Goal: Information Seeking & Learning: Learn about a topic

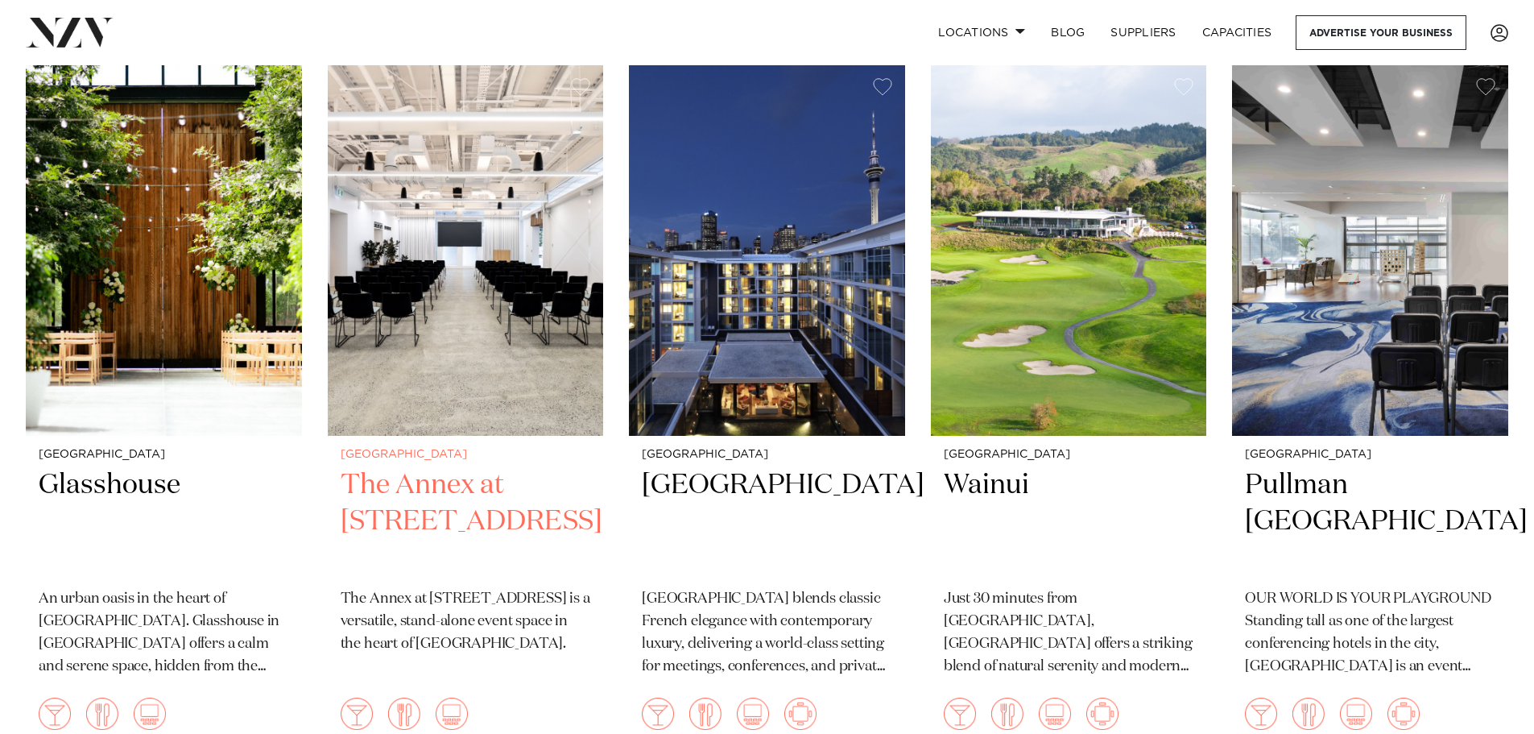
scroll to position [1385, 0]
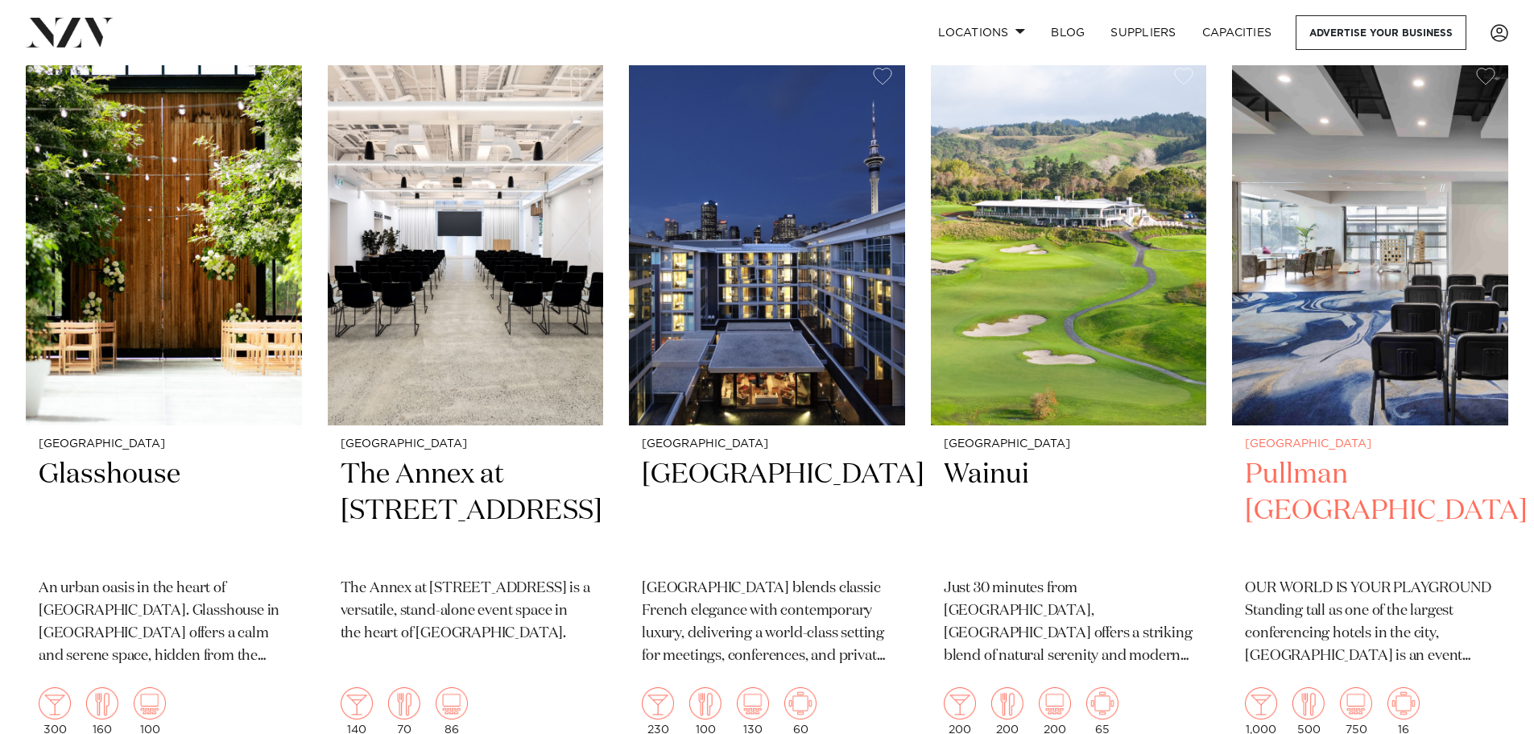
click at [1433, 284] on img at bounding box center [1370, 240] width 276 height 371
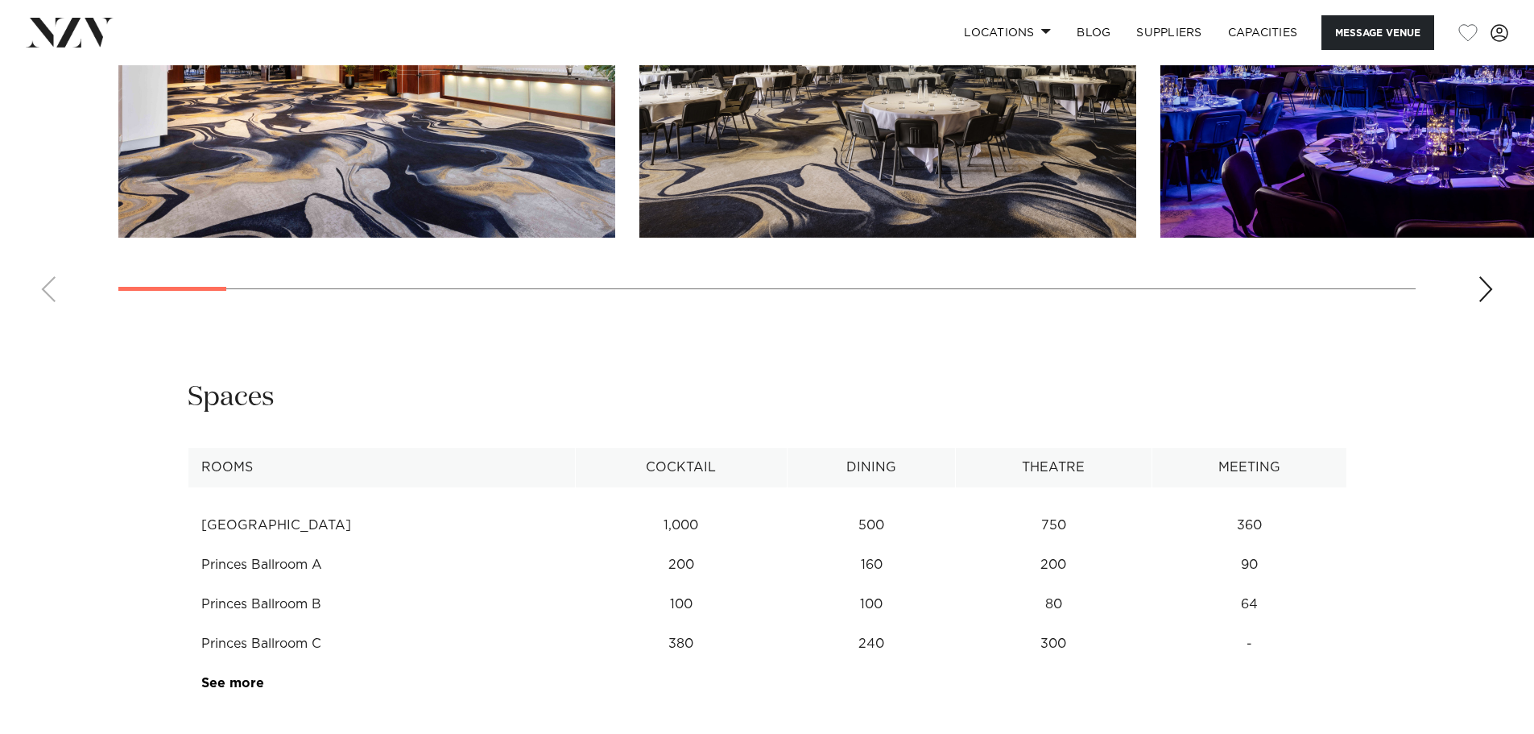
scroll to position [2094, 0]
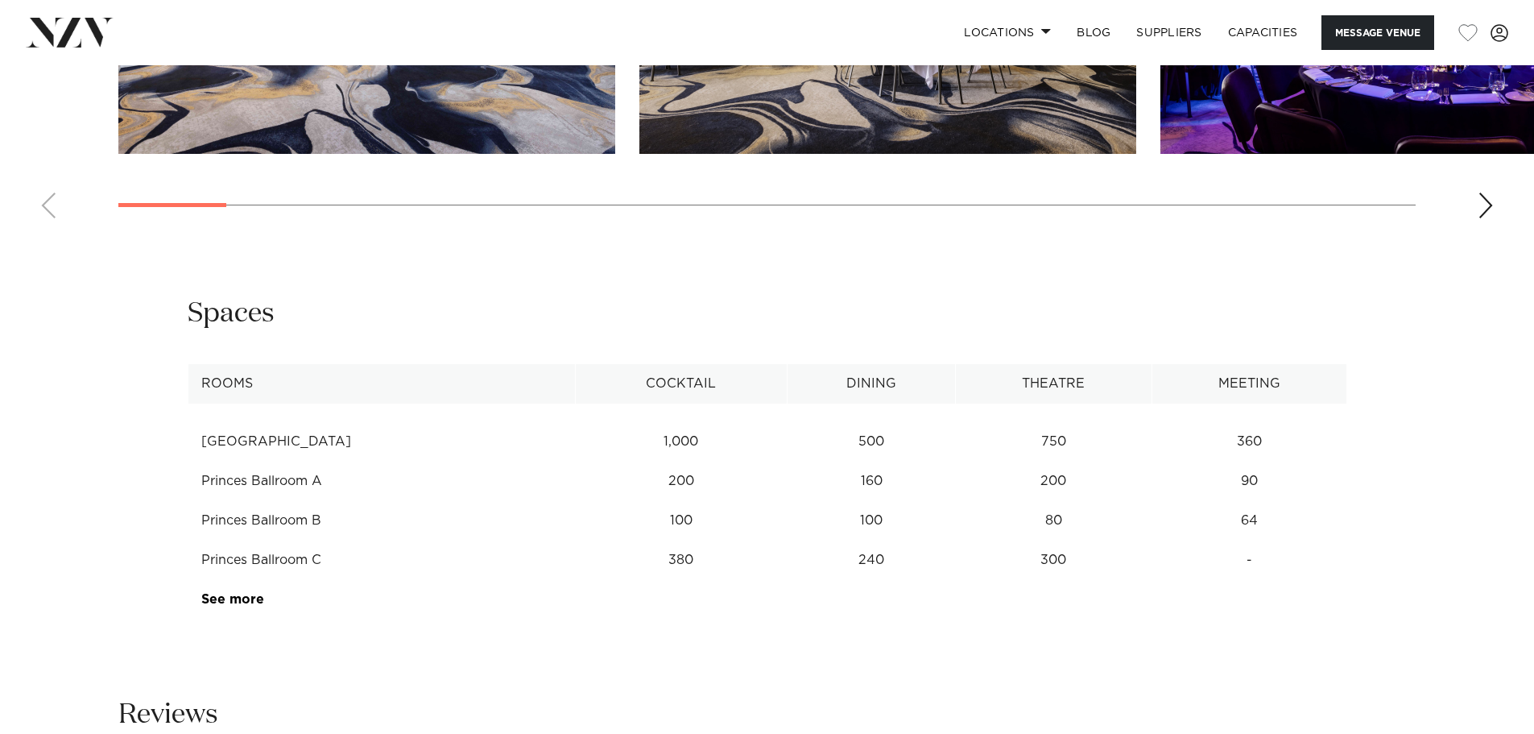
click at [227, 618] on td "See more" at bounding box center [264, 599] width 152 height 39
click at [251, 605] on link "See more" at bounding box center [264, 599] width 126 height 13
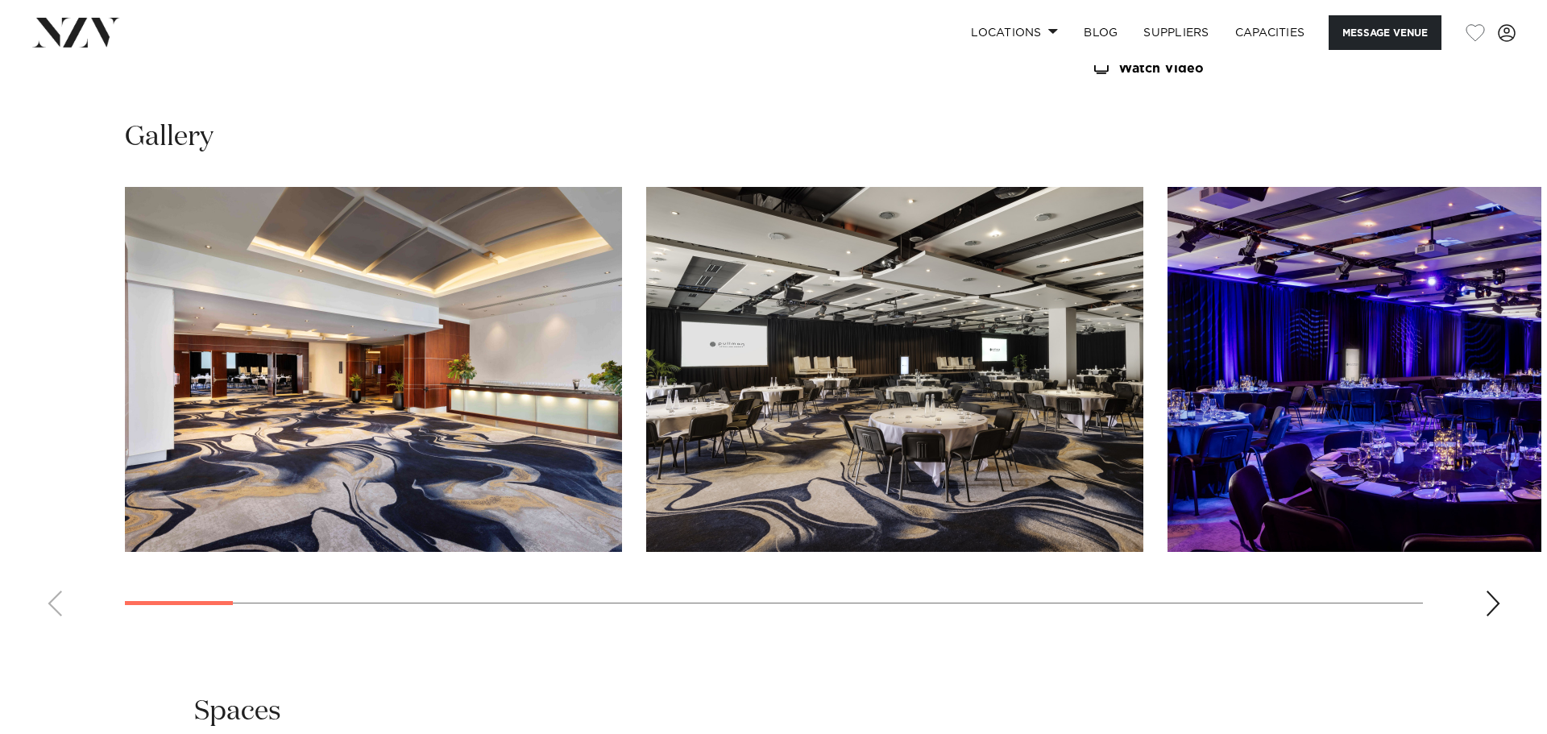
scroll to position [1692, 0]
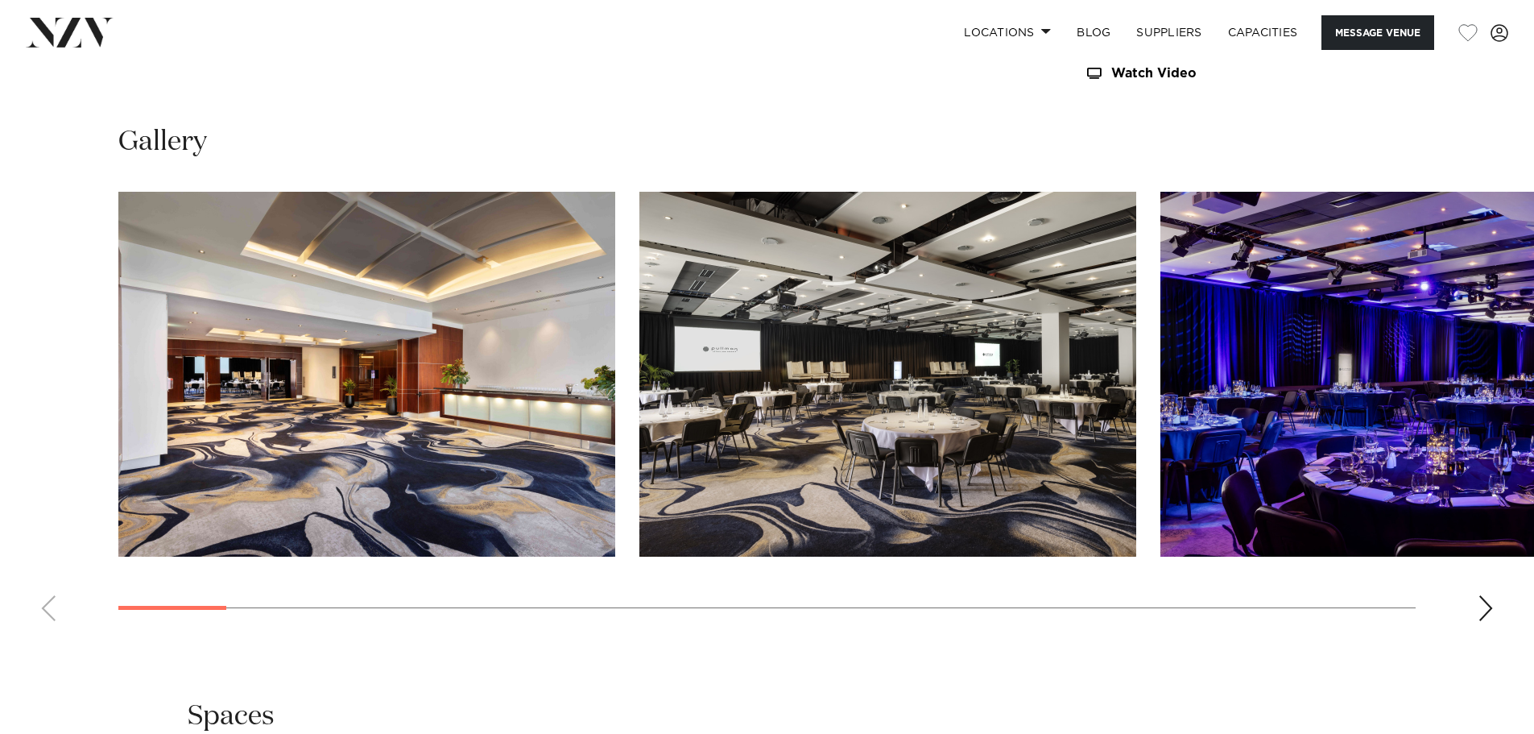
click at [385, 335] on img "1 / 30" at bounding box center [366, 374] width 497 height 365
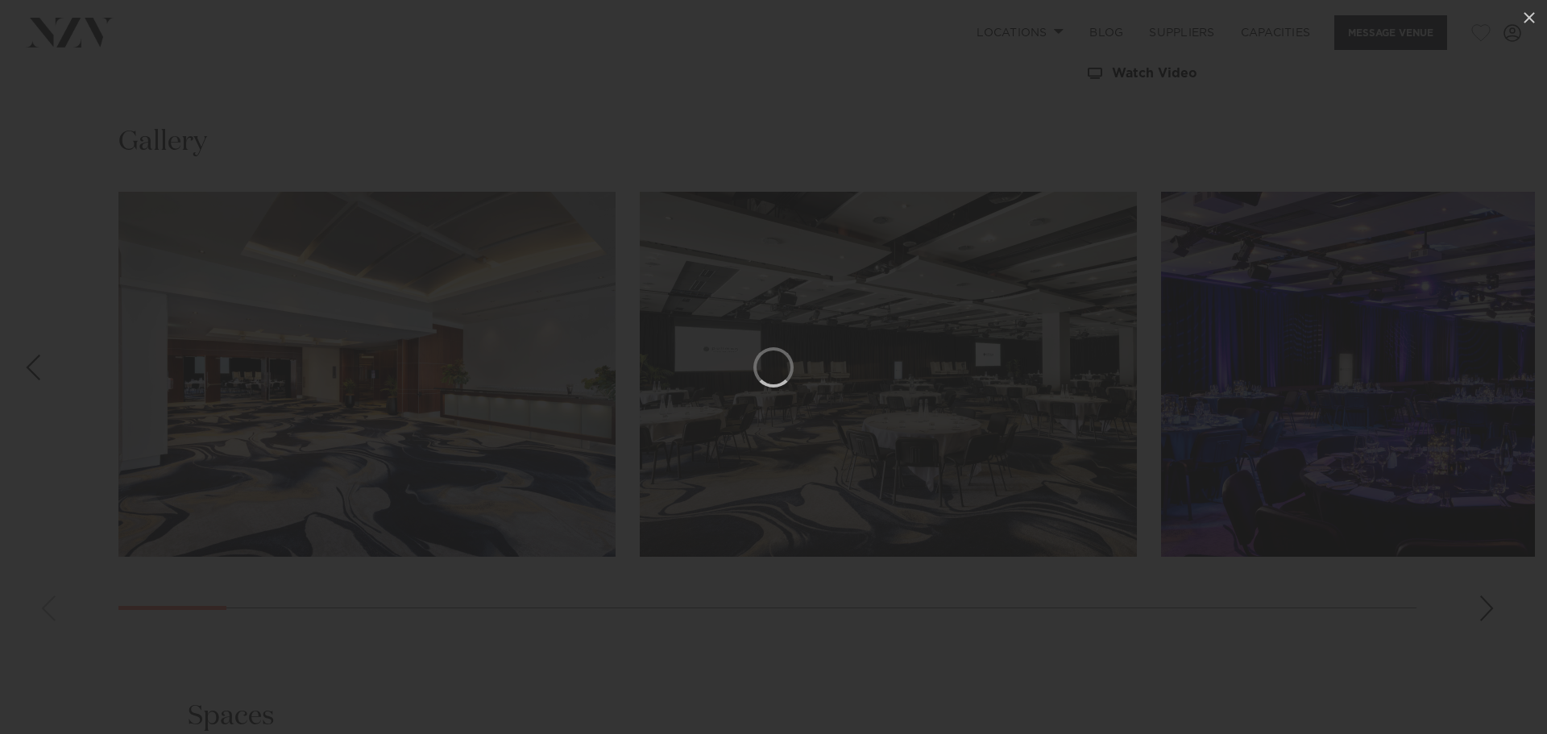
click at [185, 564] on div at bounding box center [773, 367] width 1547 height 734
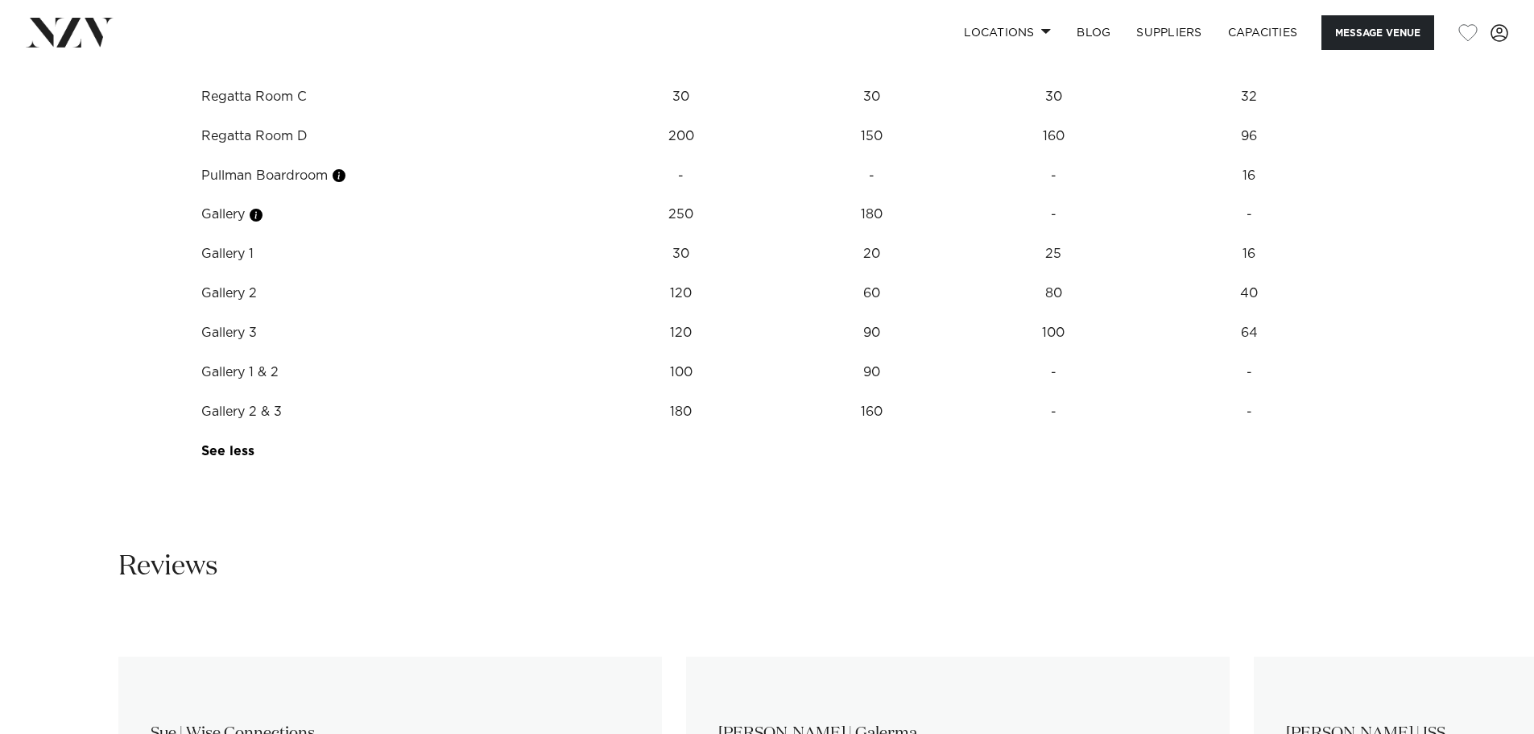
scroll to position [2792, 0]
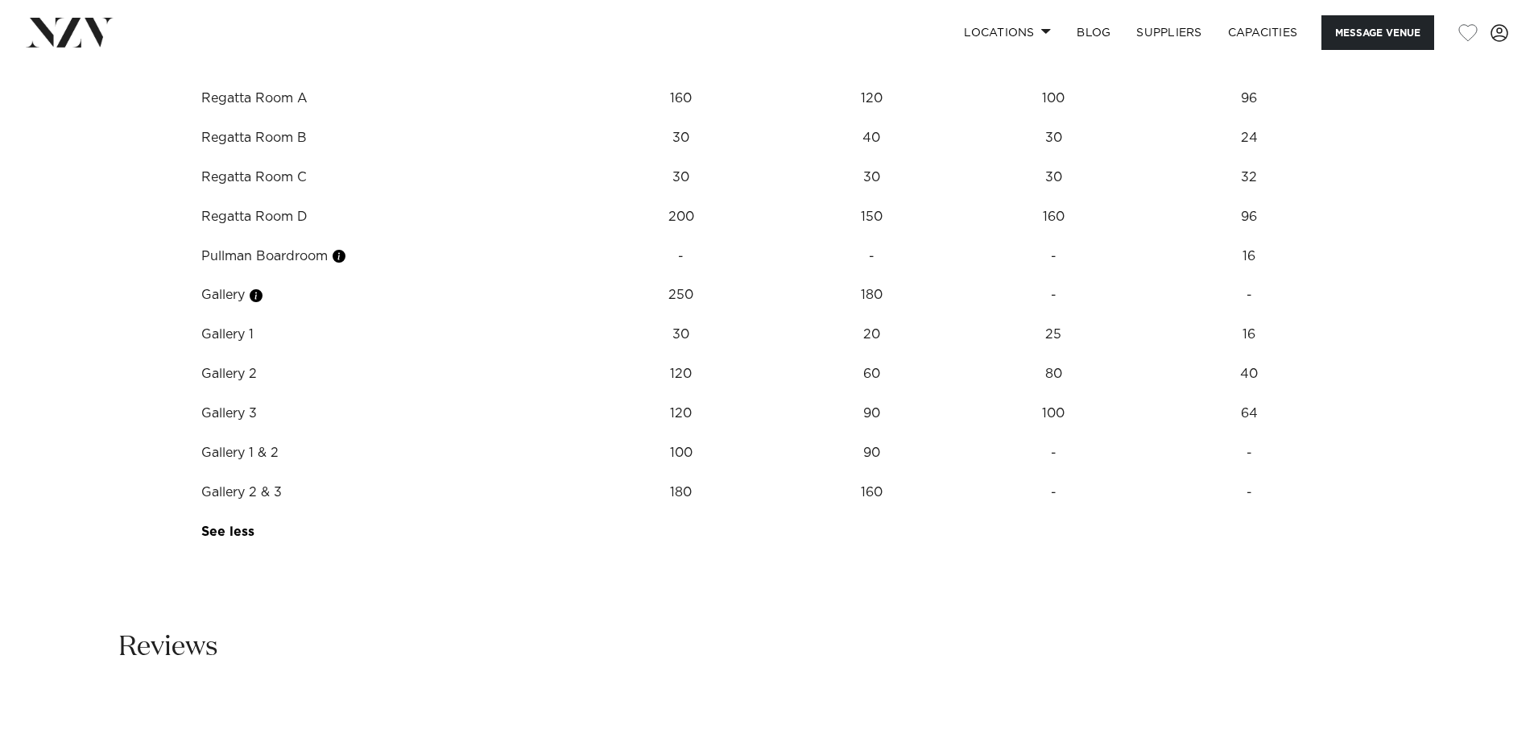
click at [346, 254] on div at bounding box center [352, 256] width 12 height 44
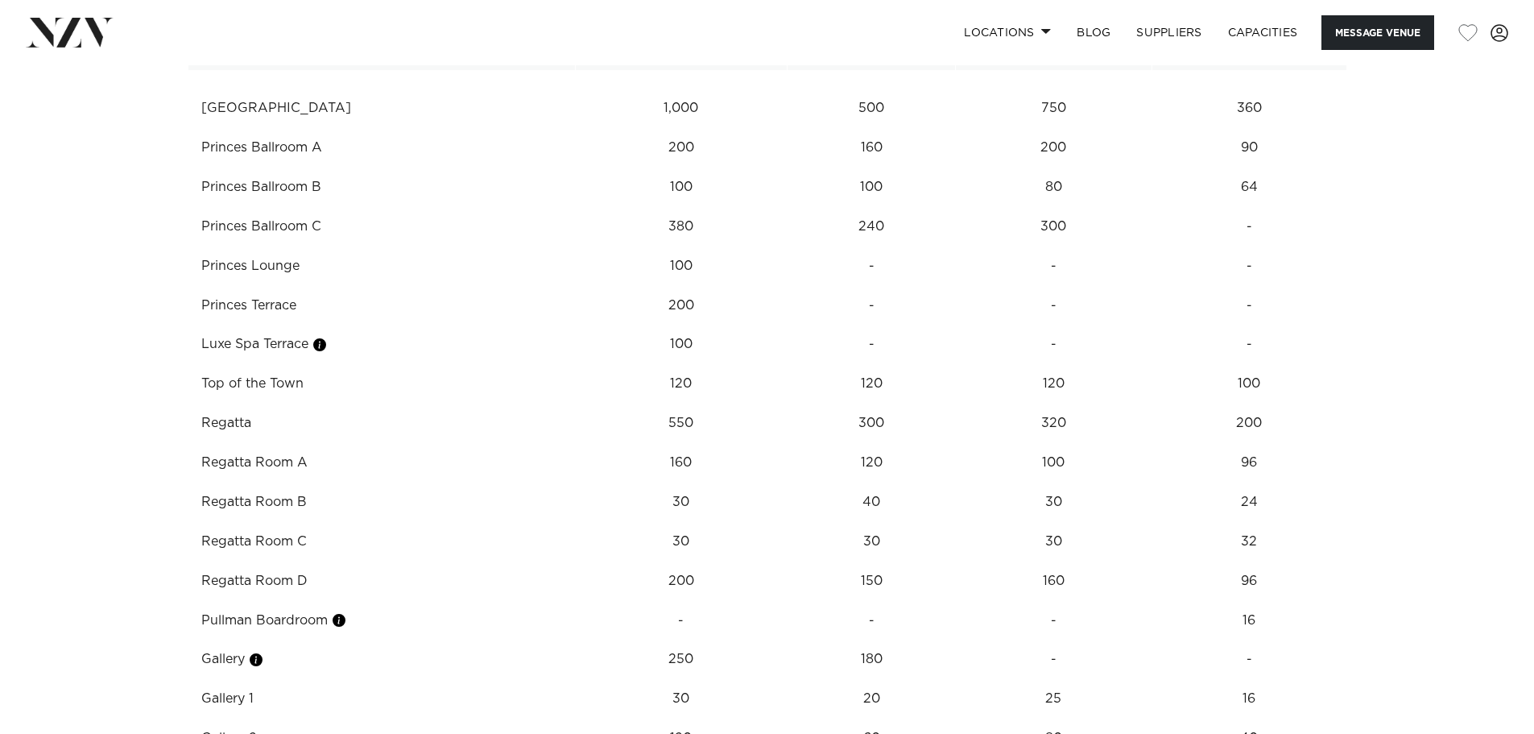
scroll to position [2389, 0]
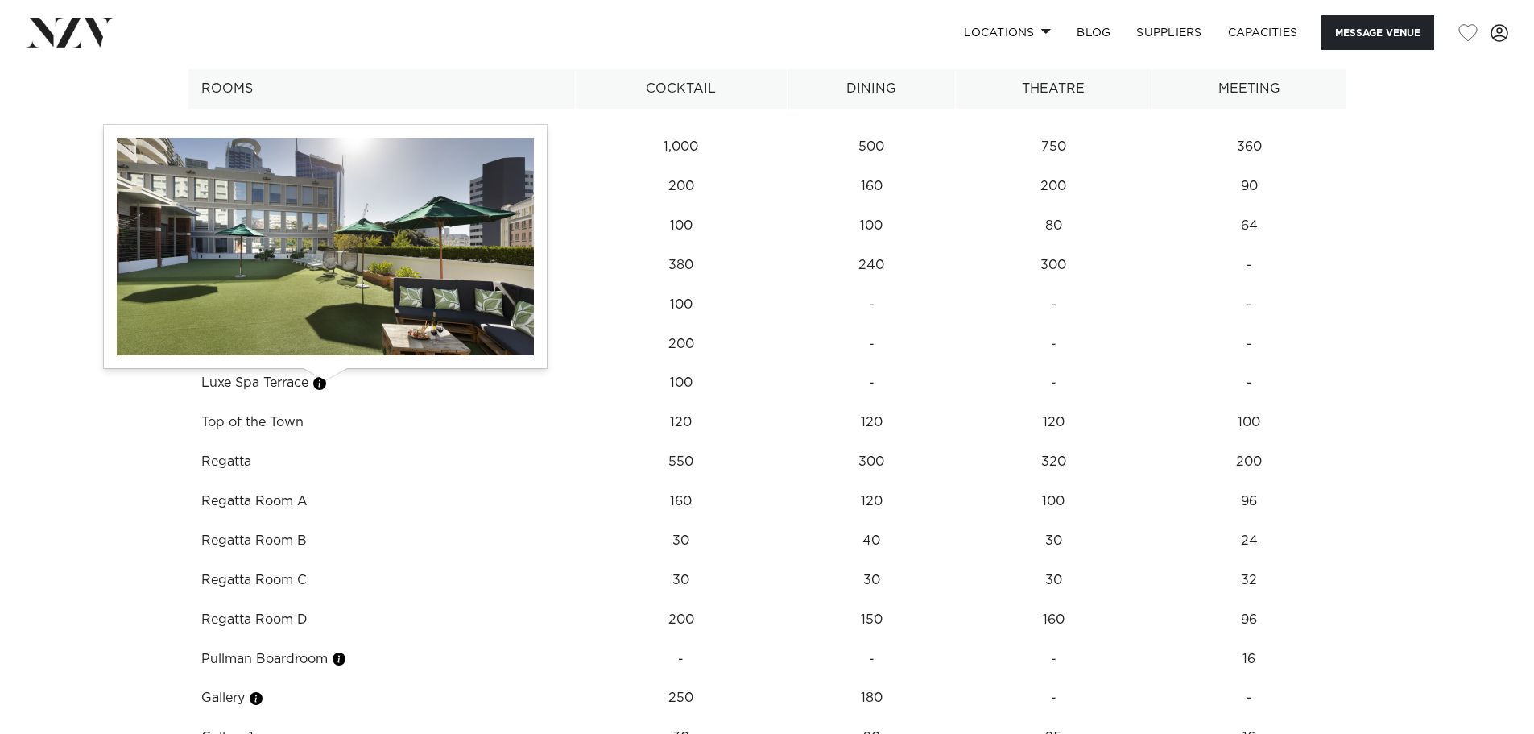
click at [326, 385] on button "button" at bounding box center [320, 383] width 16 height 16
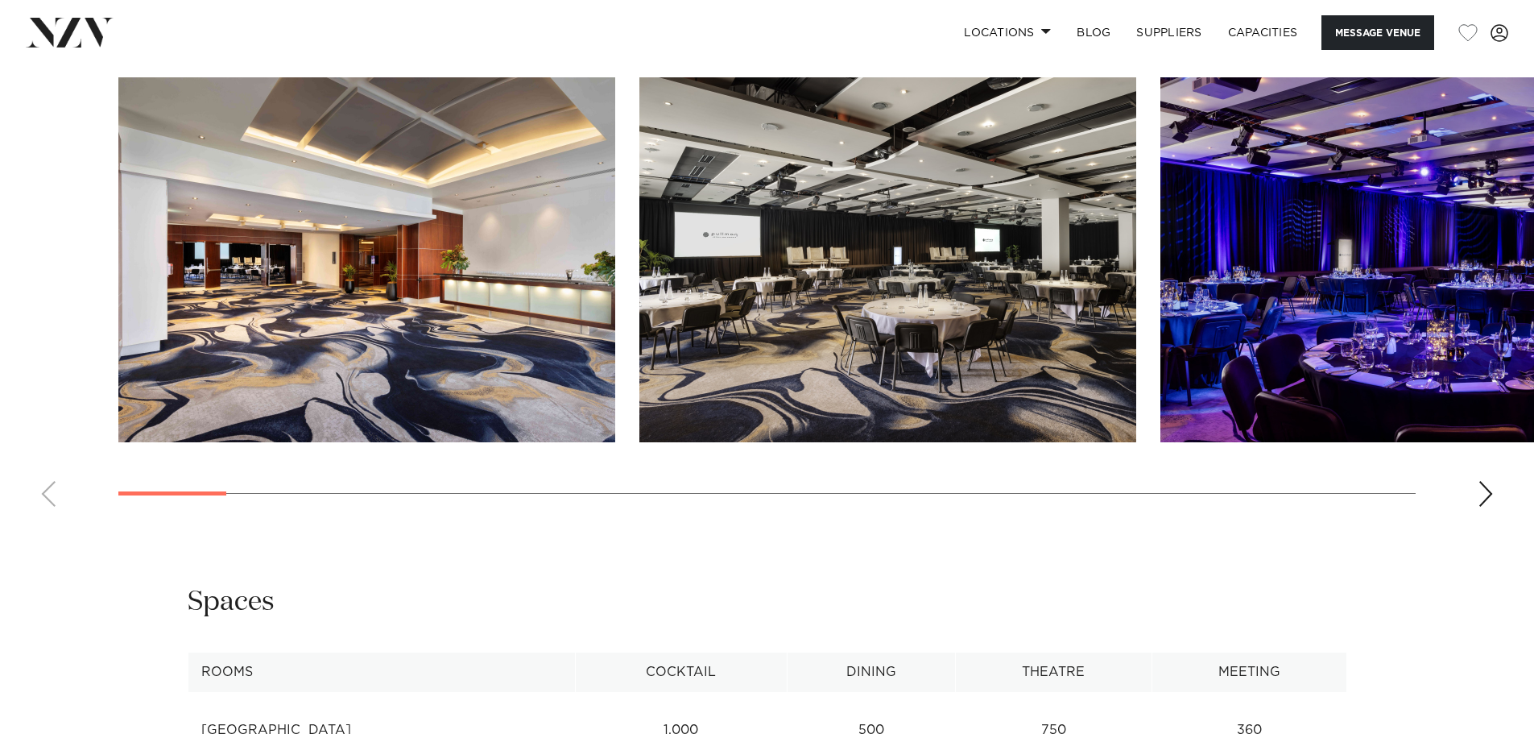
scroll to position [1664, 0]
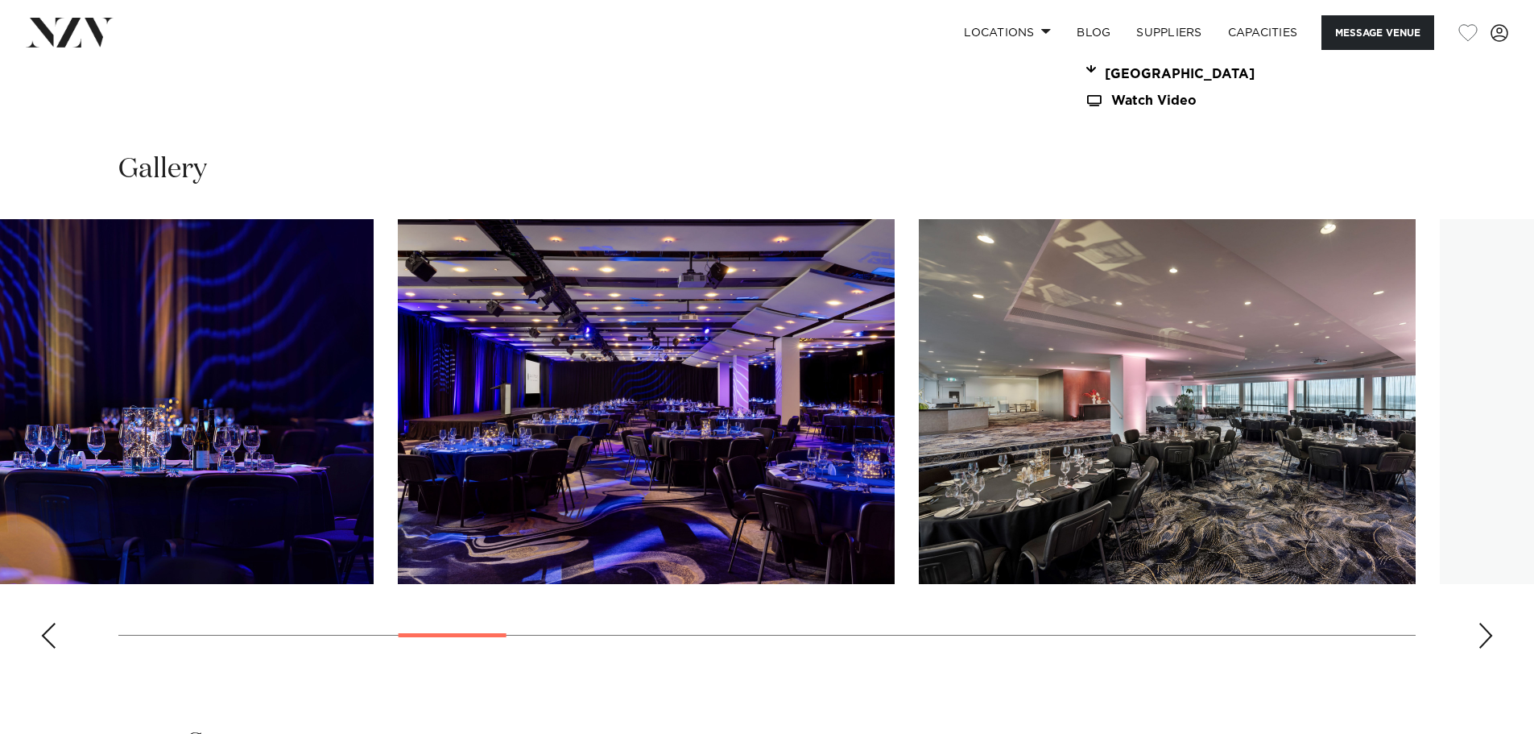
click at [593, 348] on img "8 / 30" at bounding box center [646, 401] width 497 height 365
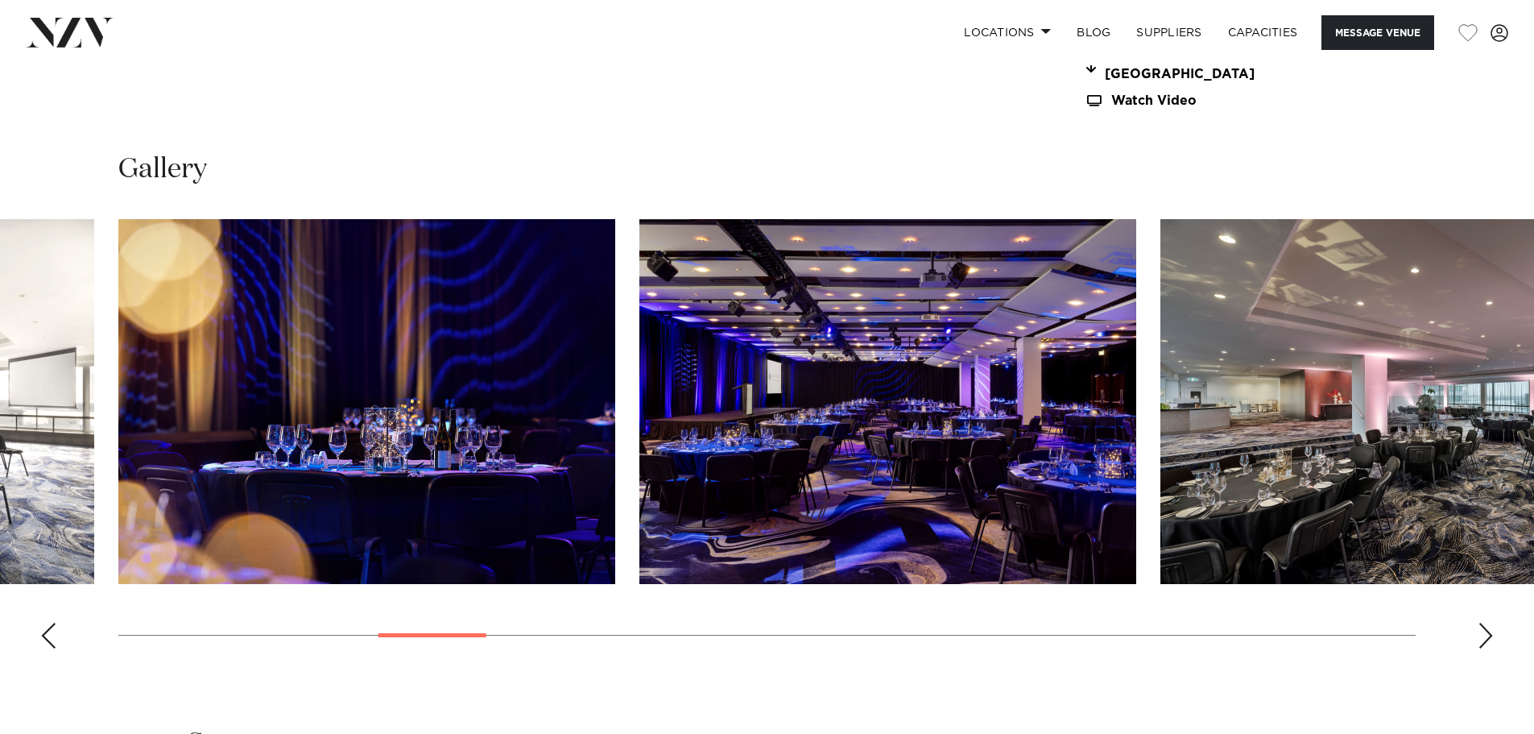
click at [1161, 367] on img "9 / 30" at bounding box center [1409, 401] width 497 height 365
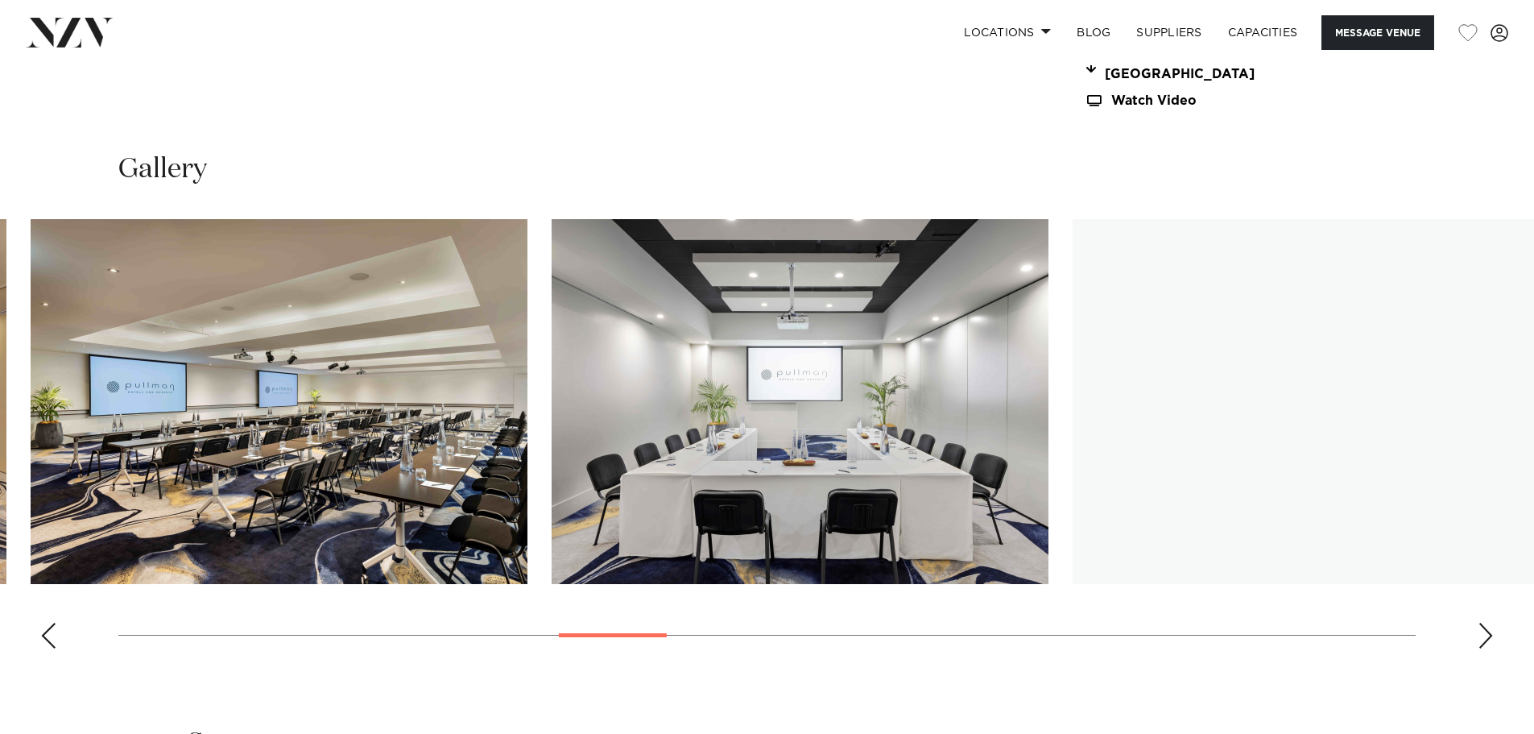
click at [123, 353] on img "11 / 30" at bounding box center [279, 401] width 497 height 365
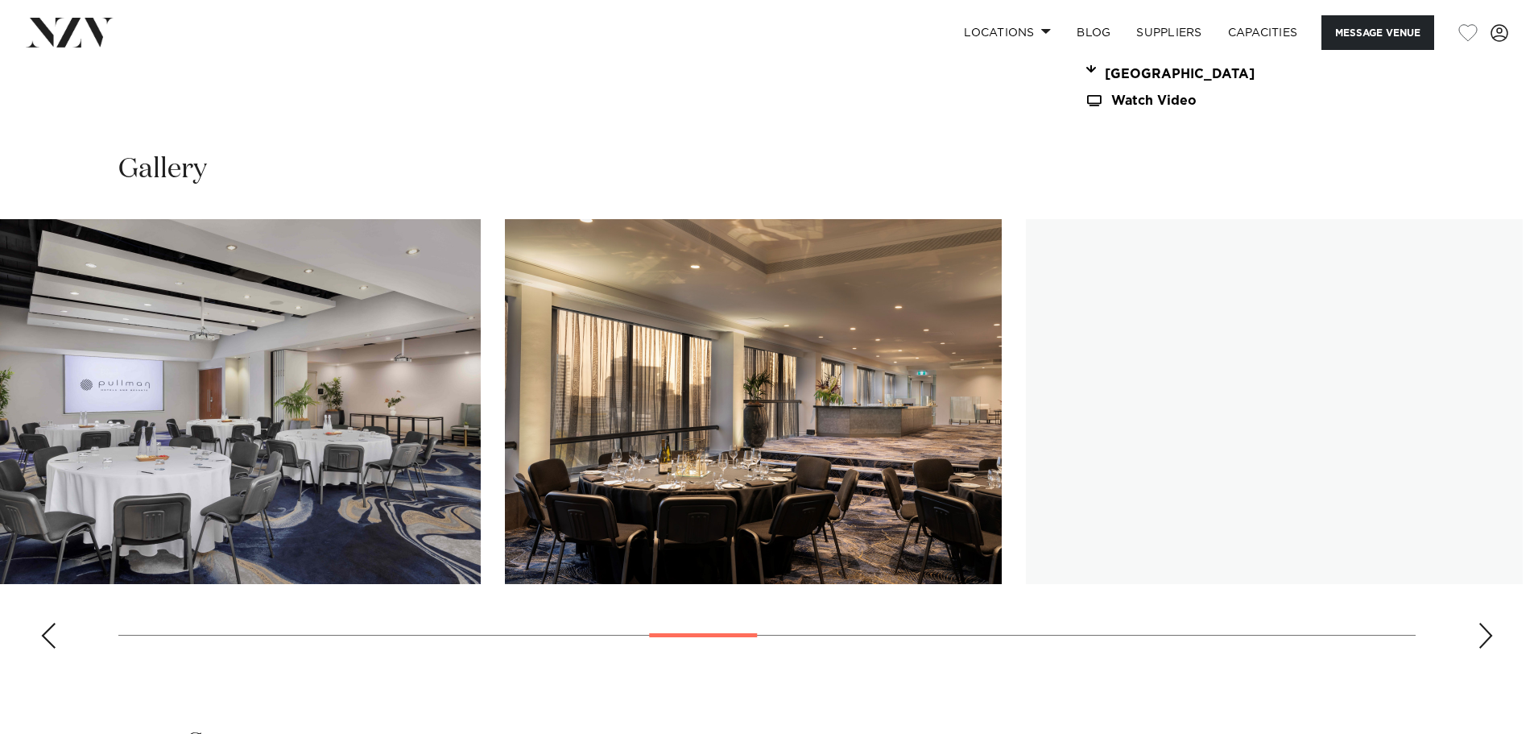
click at [89, 284] on img "13 / 30" at bounding box center [232, 401] width 497 height 365
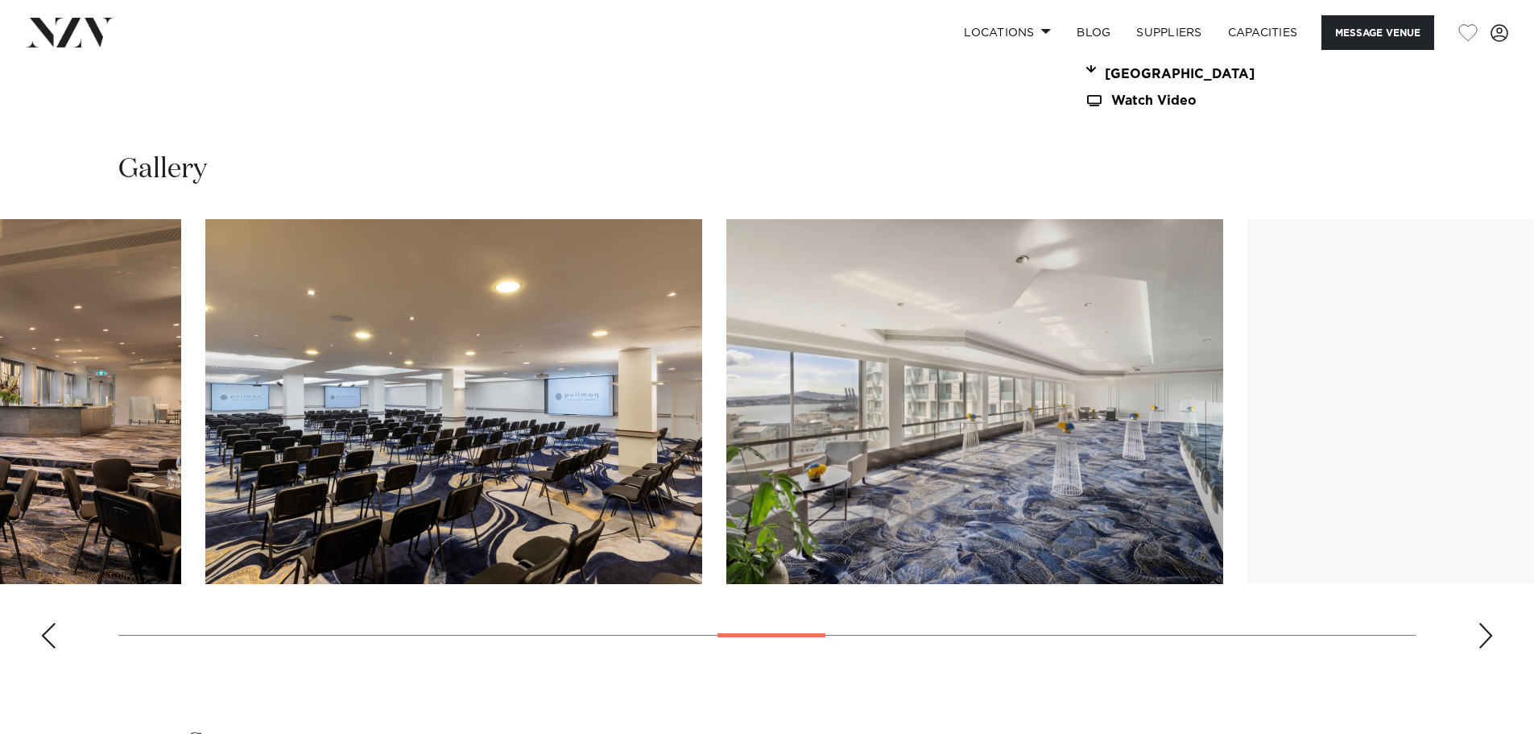
click at [260, 343] on img "15 / 30" at bounding box center [453, 401] width 497 height 365
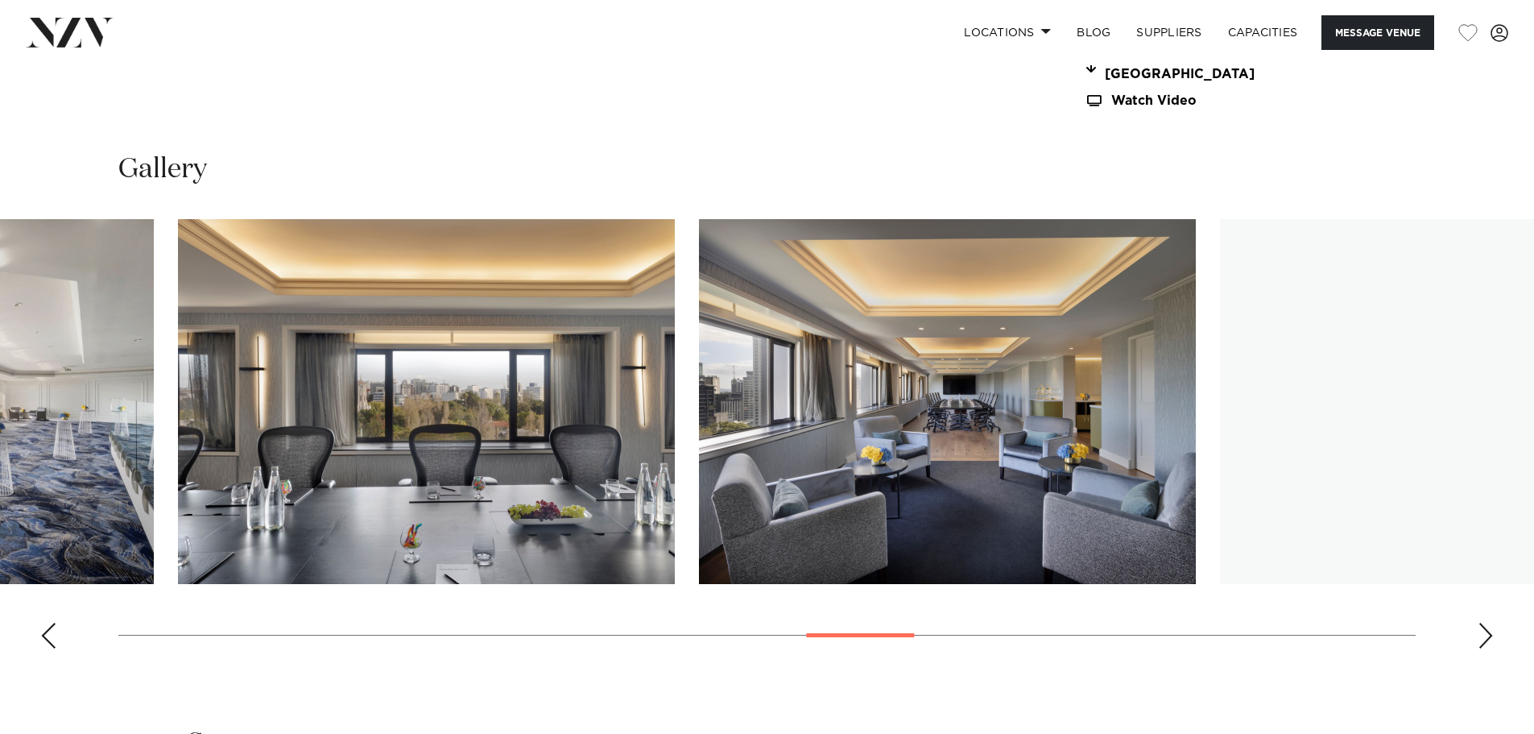
click at [215, 323] on img "17 / 30" at bounding box center [426, 401] width 497 height 365
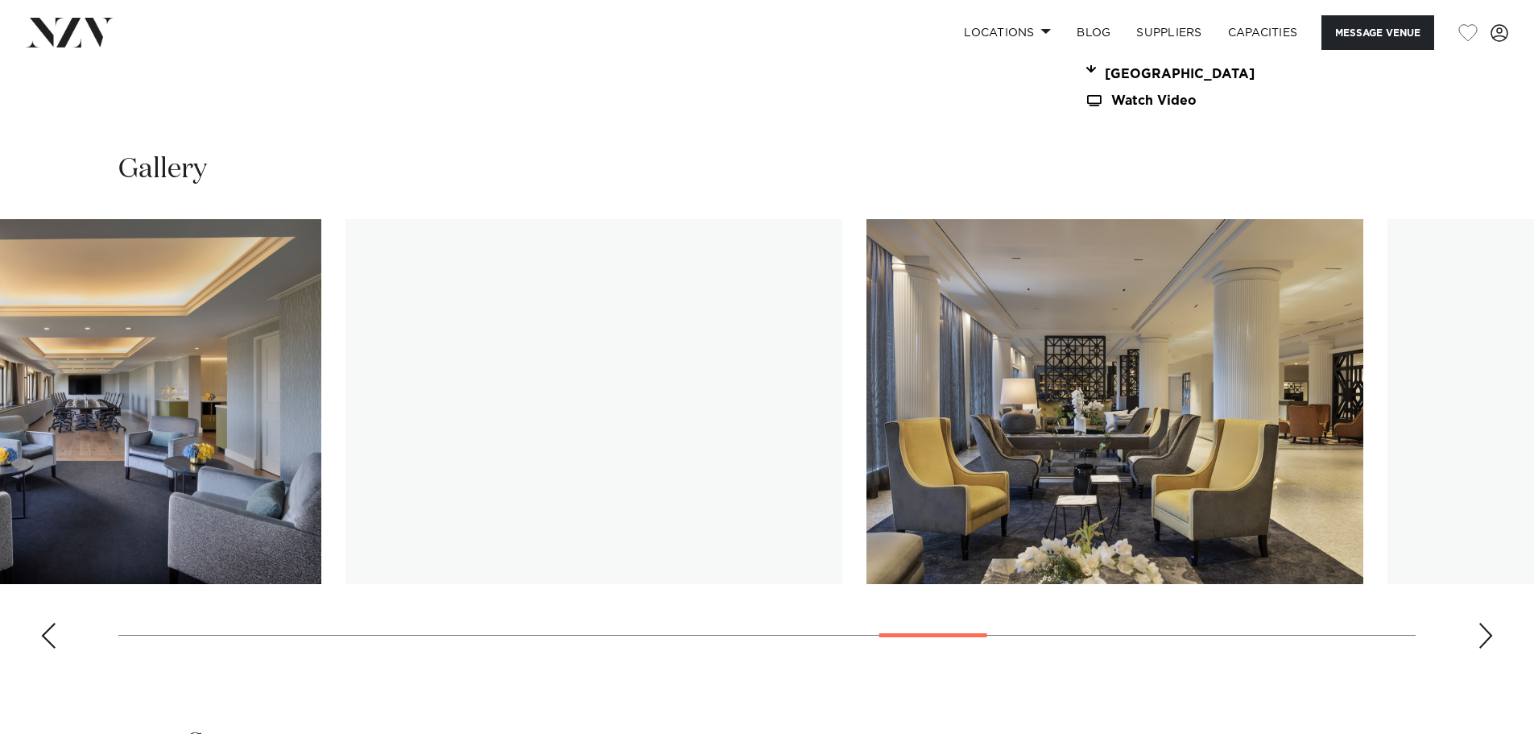
click at [412, 371] on img "19 / 30" at bounding box center [594, 401] width 497 height 365
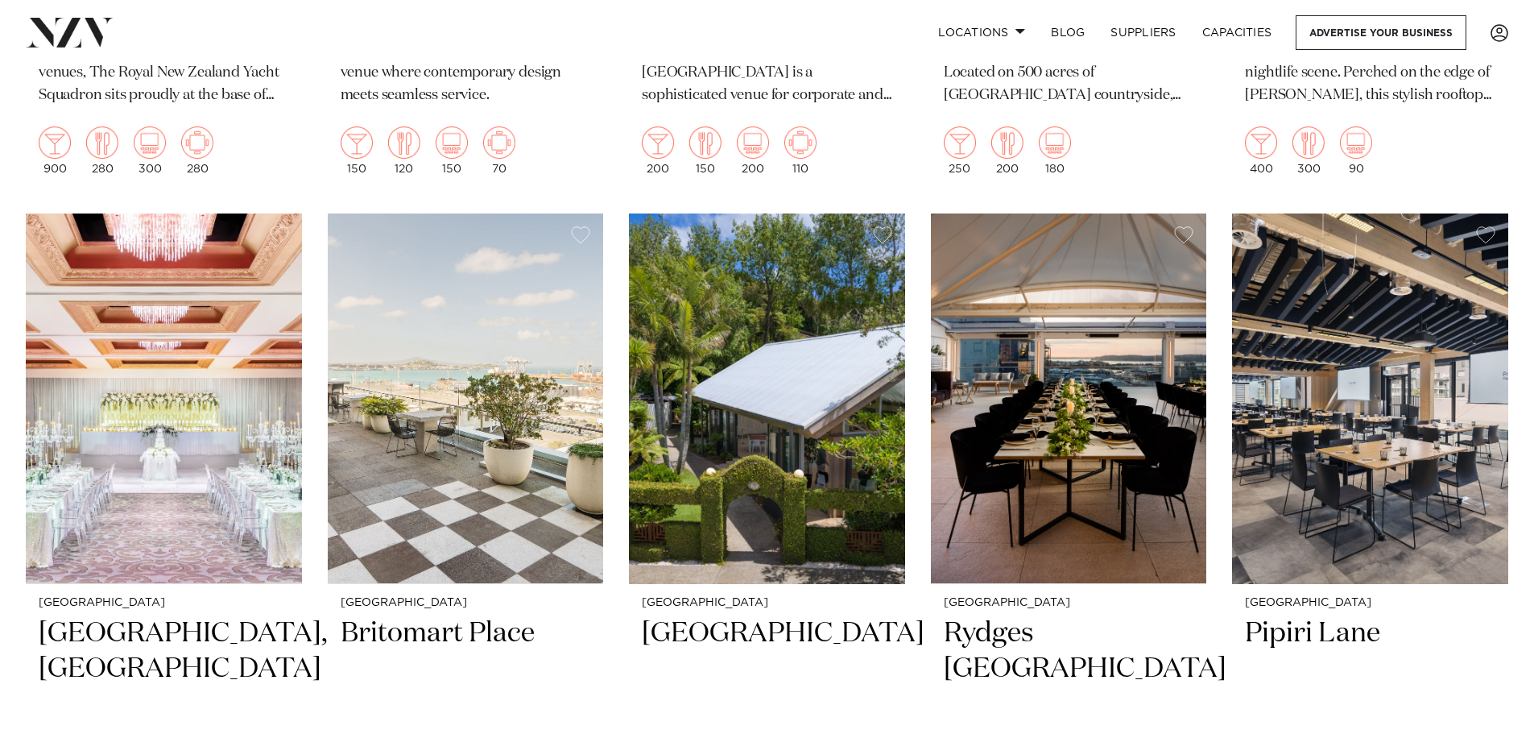
scroll to position [2835, 0]
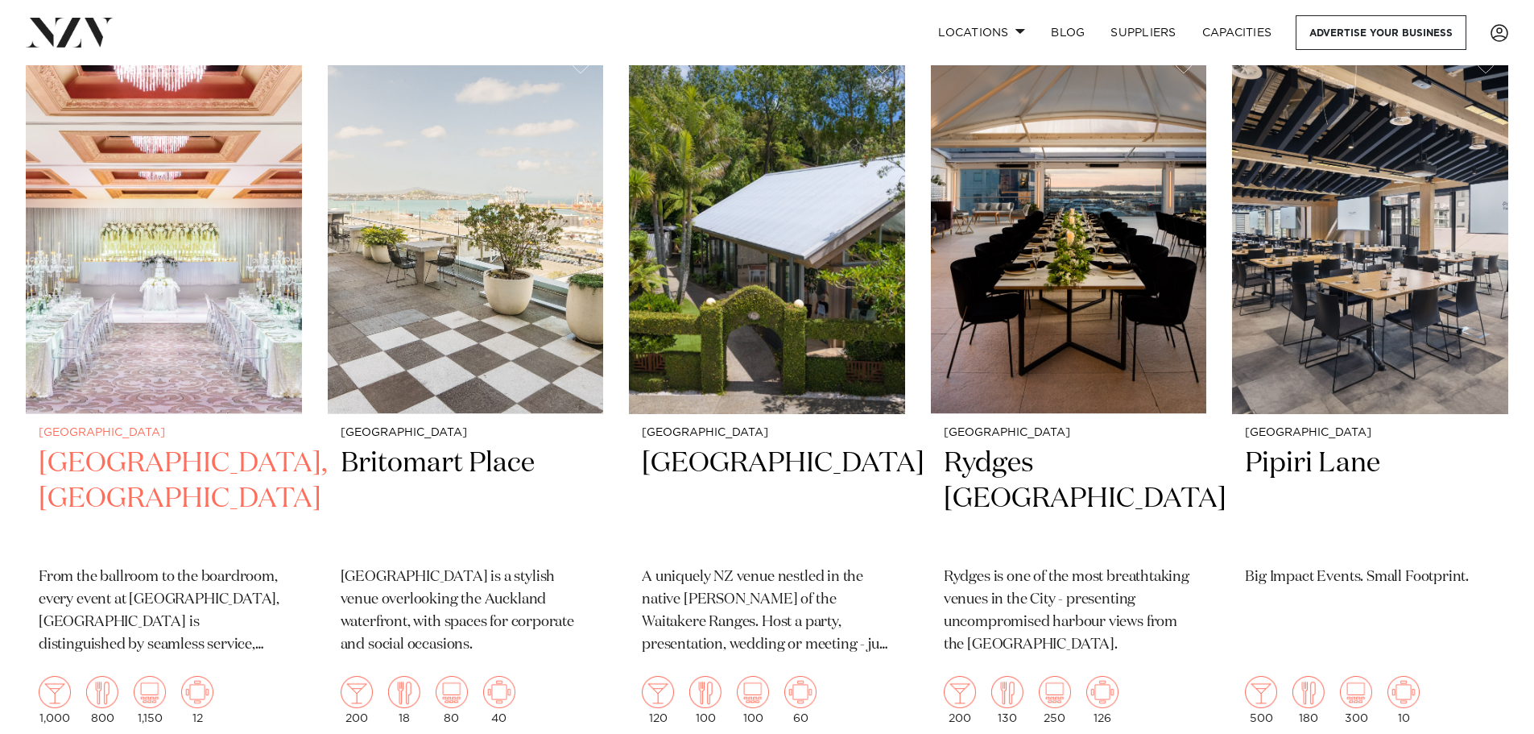
click at [211, 281] on img at bounding box center [164, 228] width 276 height 371
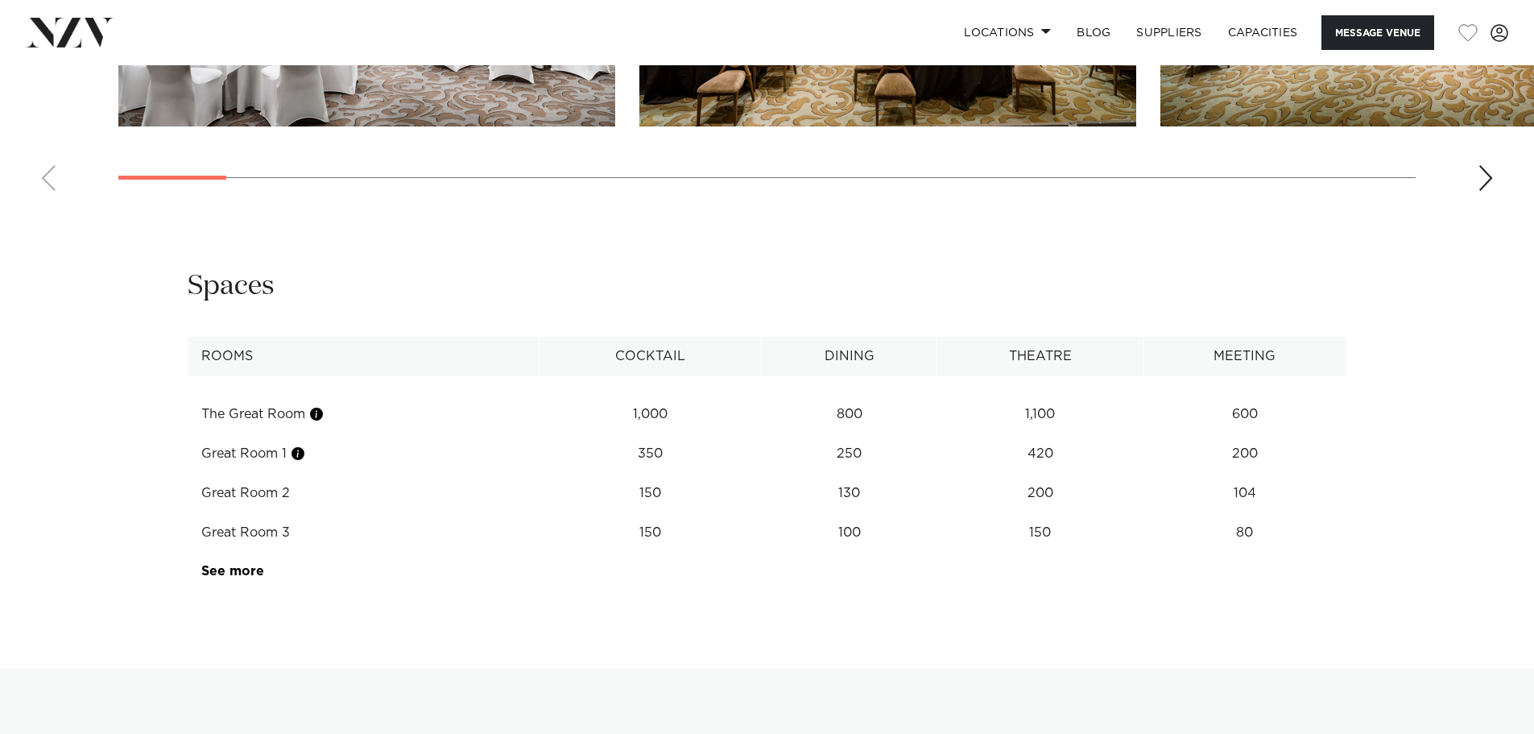
scroll to position [2014, 0]
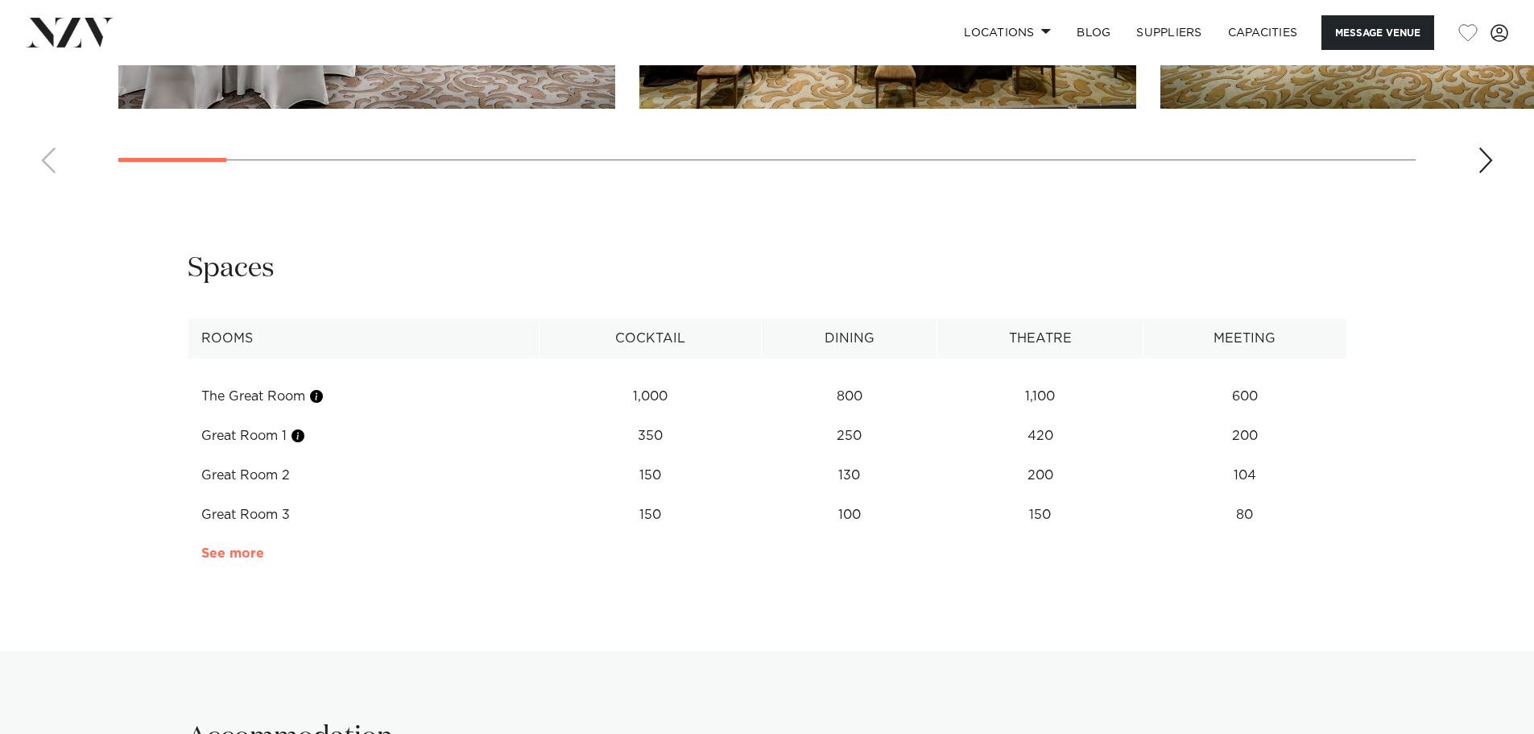
click at [223, 547] on link "See more" at bounding box center [264, 553] width 126 height 13
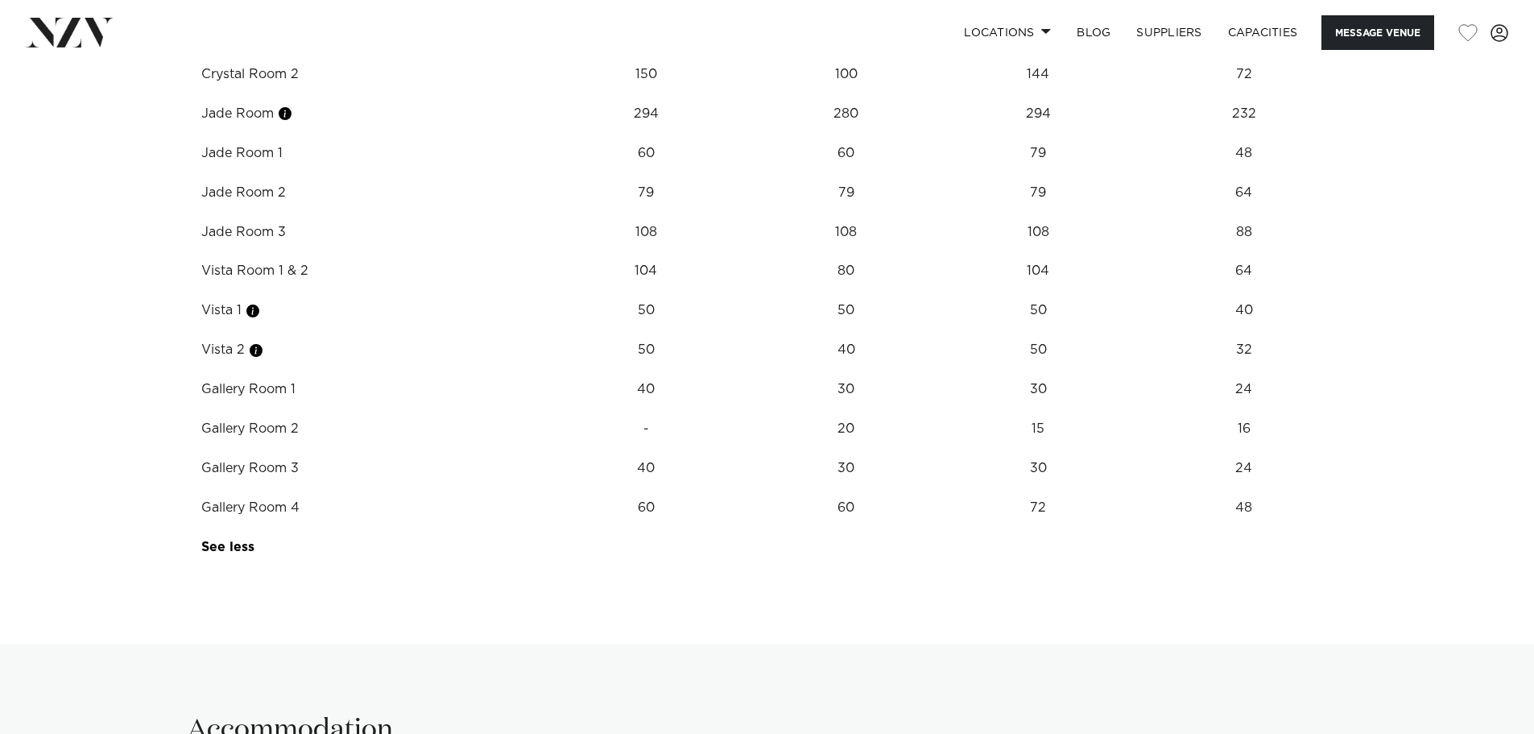
scroll to position [2658, 0]
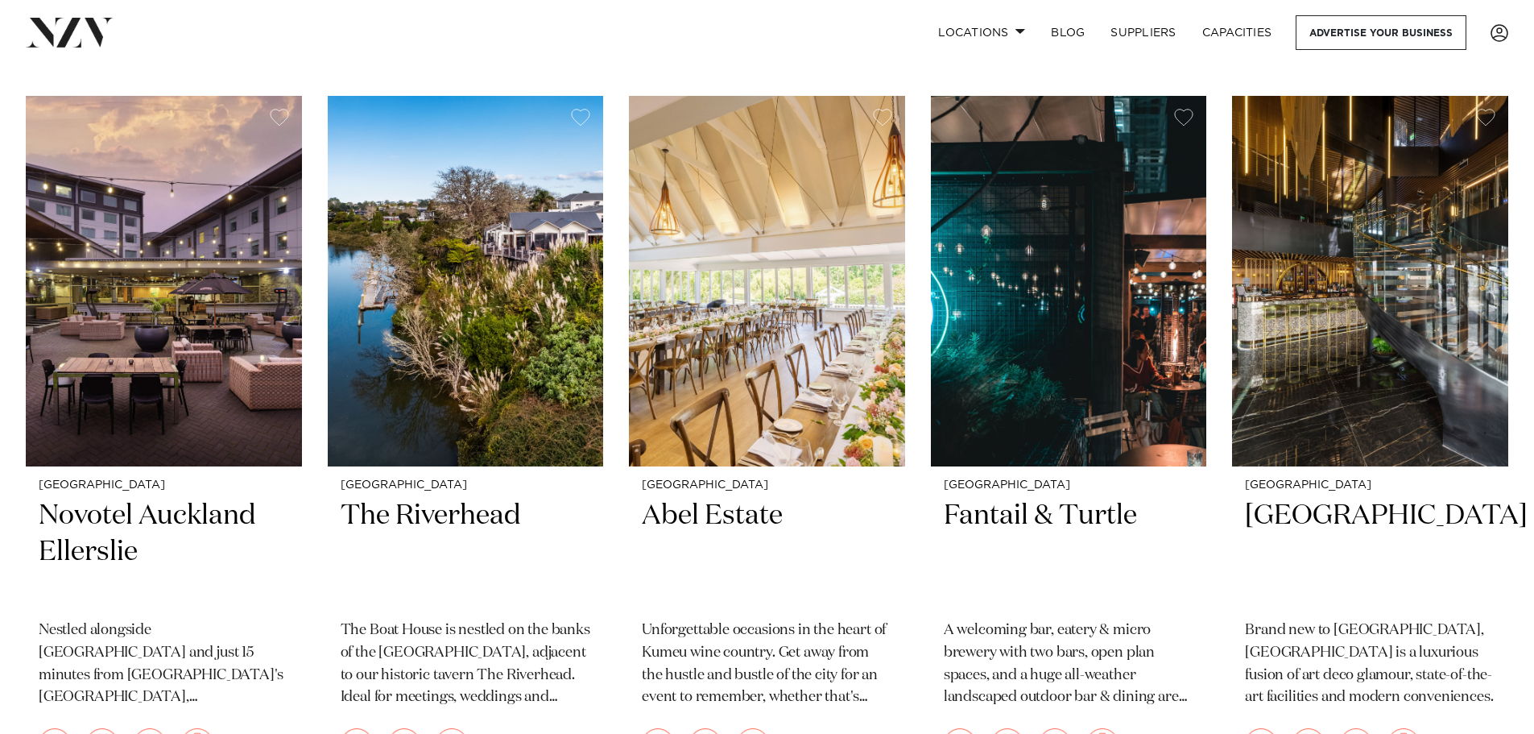
scroll to position [4285, 0]
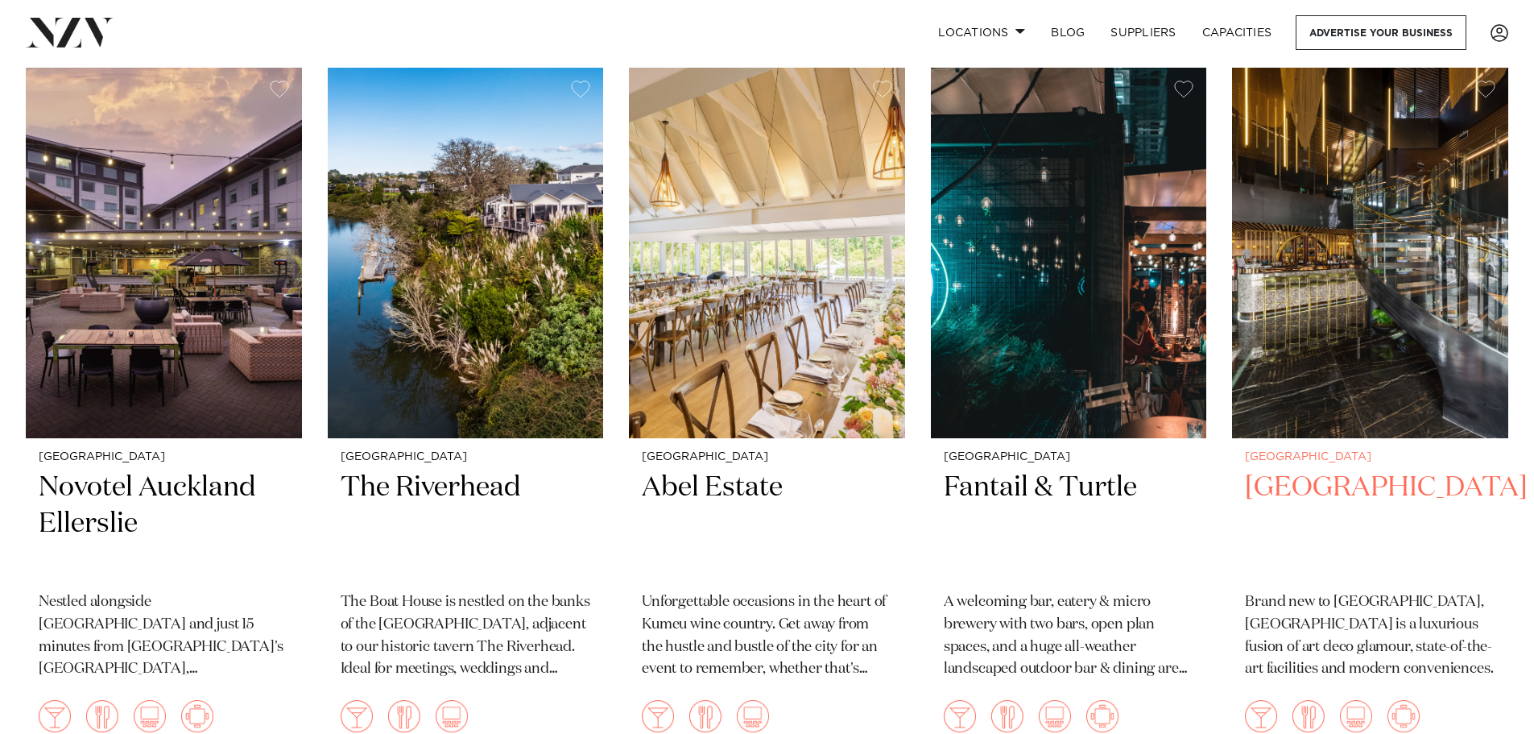
click at [1380, 236] on img at bounding box center [1370, 253] width 276 height 371
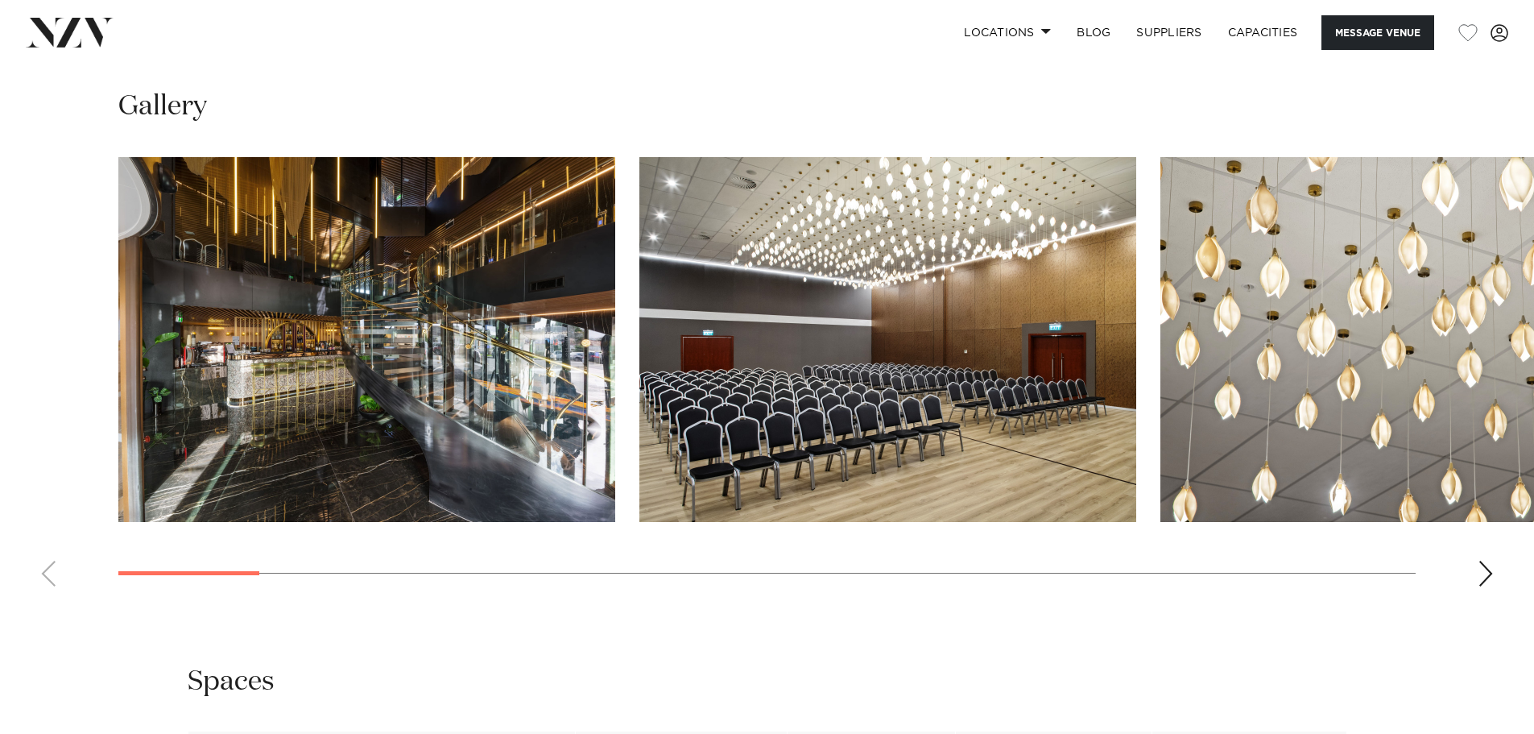
scroll to position [1611, 0]
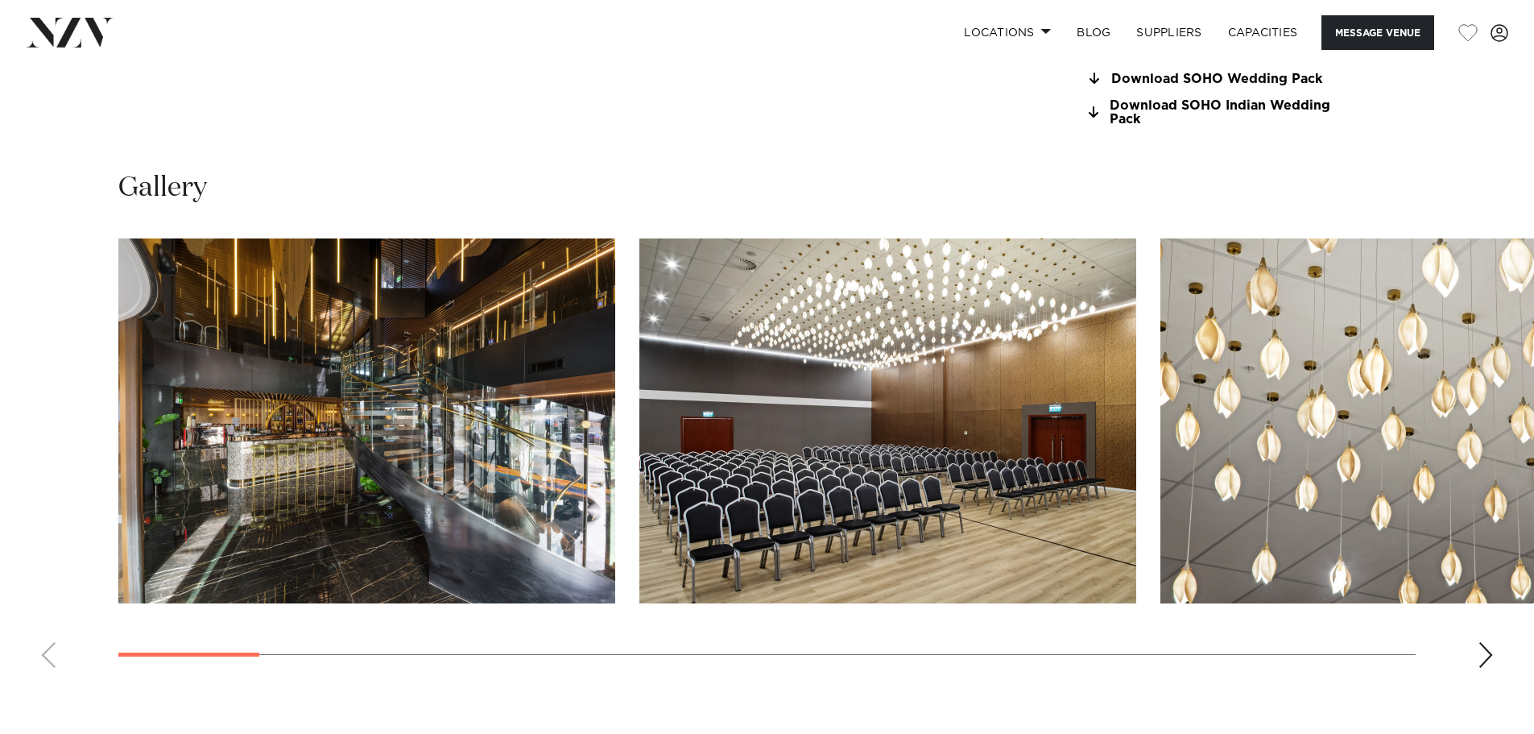
click at [454, 397] on img "1 / 23" at bounding box center [366, 420] width 497 height 365
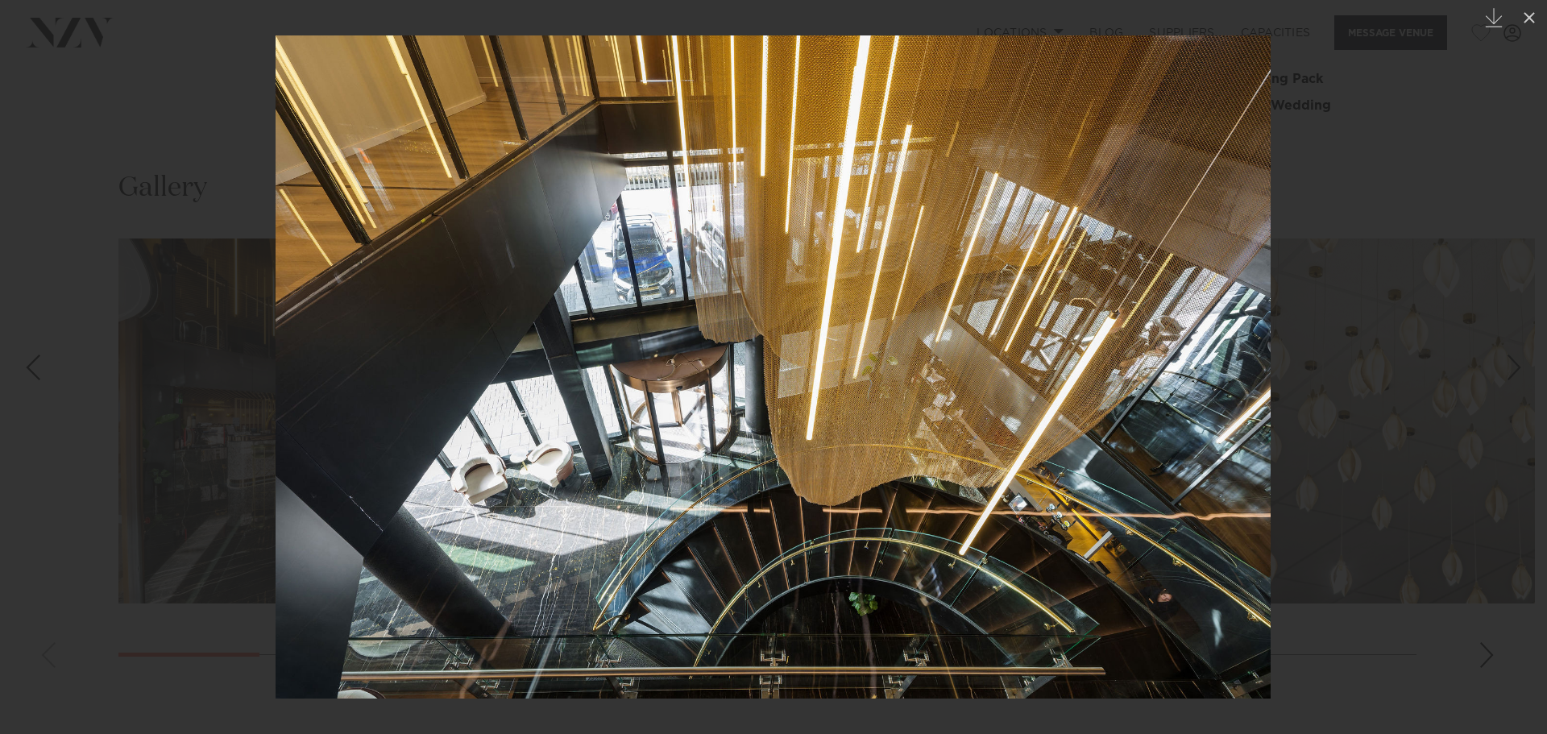
click at [143, 297] on div at bounding box center [773, 367] width 1547 height 734
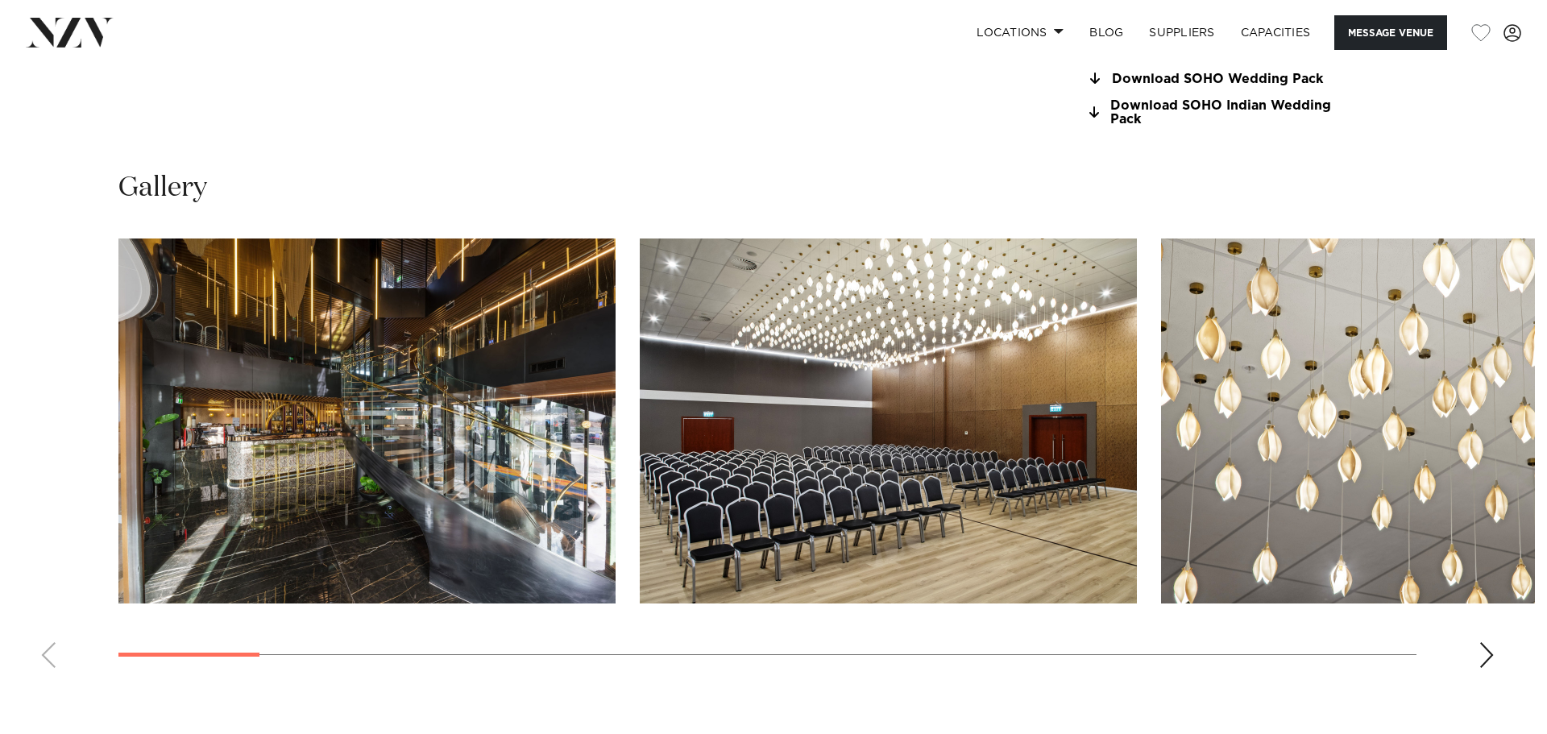
drag, startPoint x: 143, startPoint y: 296, endPoint x: 139, endPoint y: 327, distance: 30.9
click at [139, 326] on div at bounding box center [773, 367] width 1547 height 734
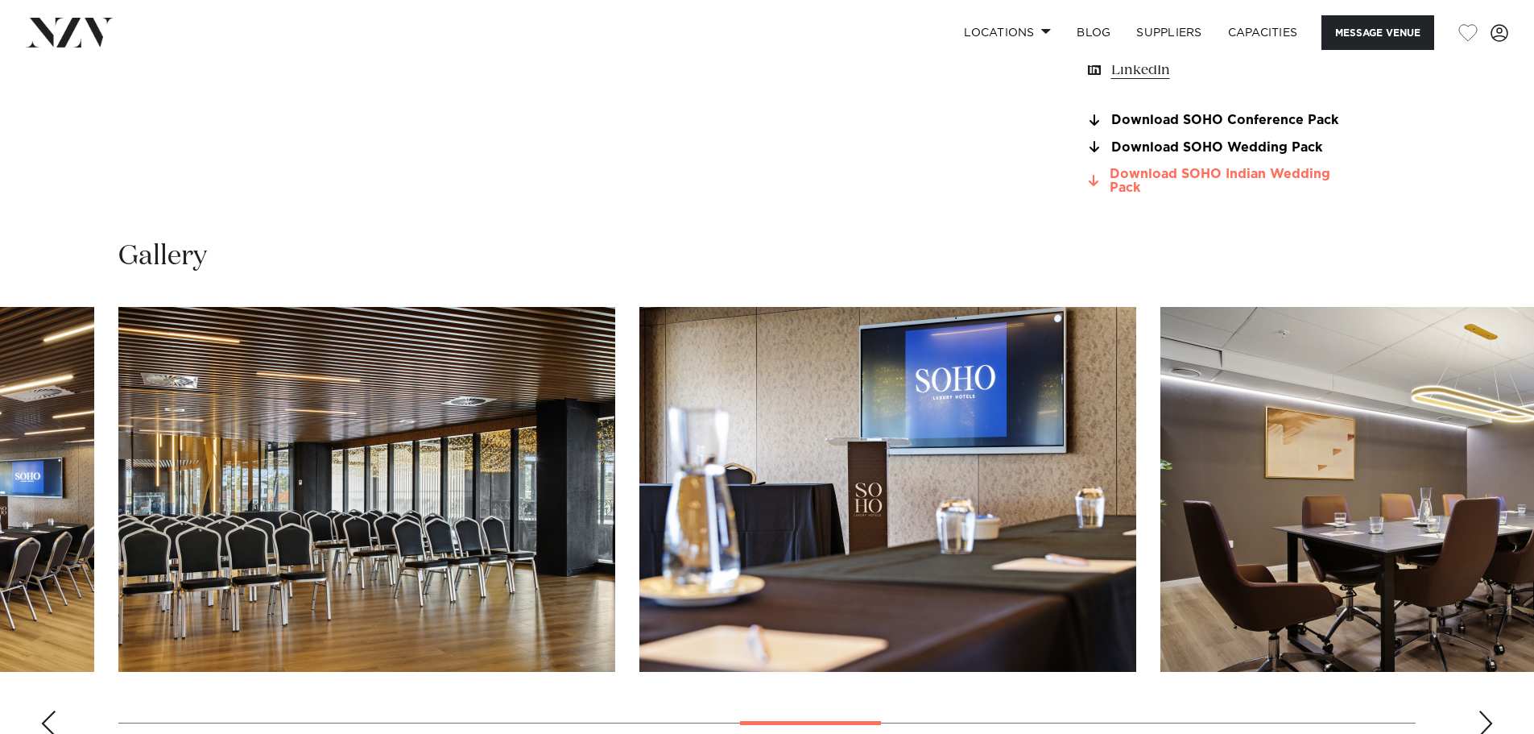
scroll to position [1450, 0]
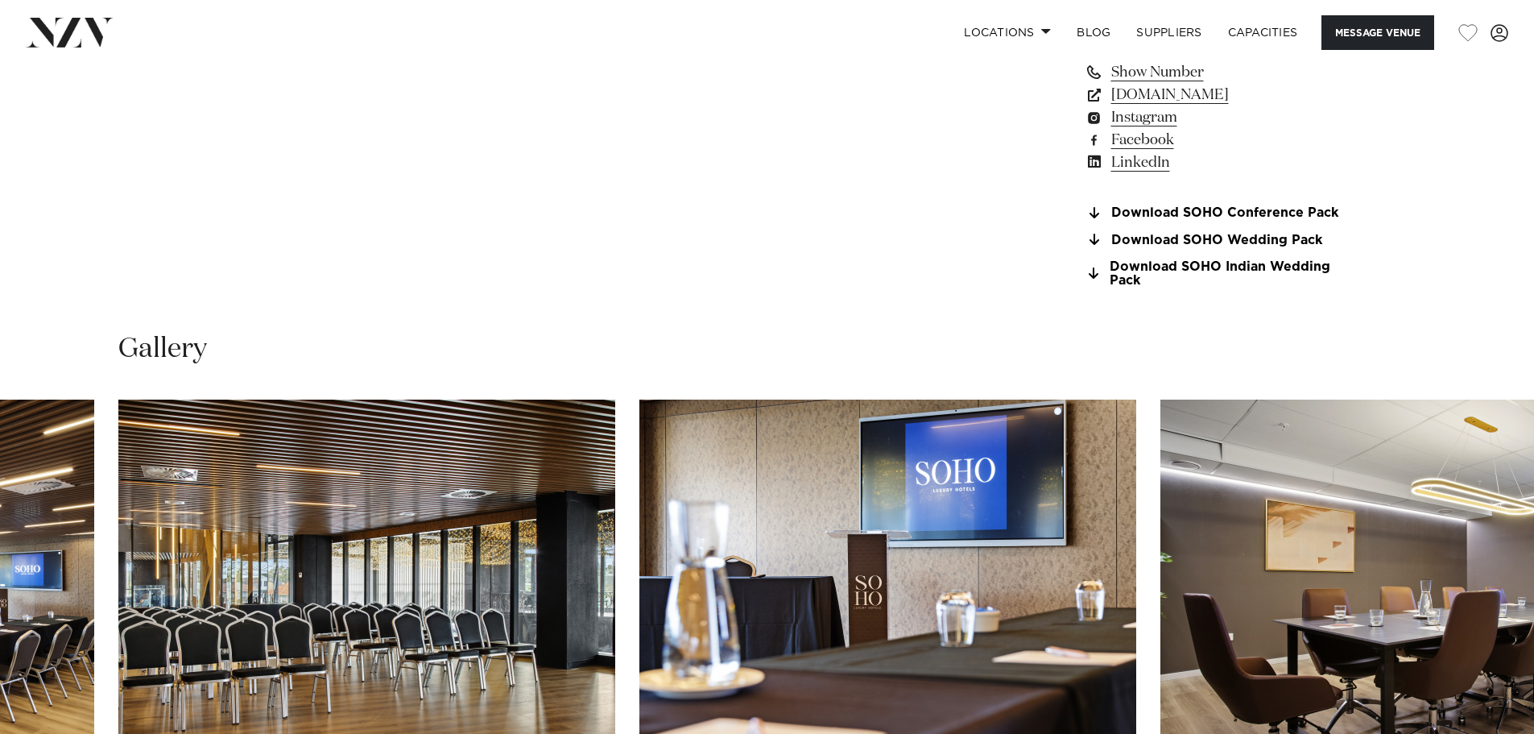
click at [1244, 209] on link "Download SOHO Conference Pack" at bounding box center [1216, 213] width 263 height 14
